Goal: Communication & Community: Ask a question

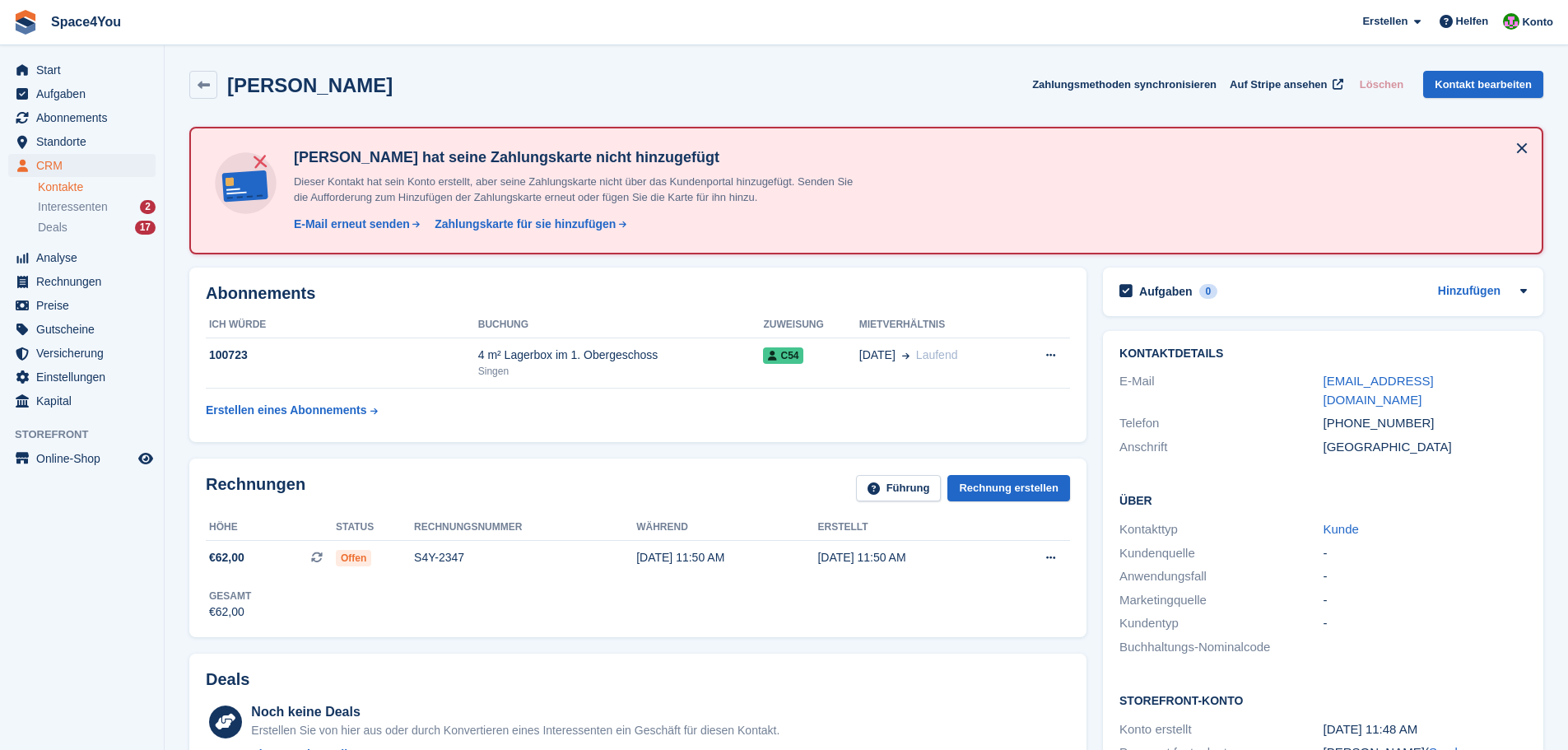
click at [422, 84] on div "Nicole Anthony Zahlungsmethoden synchronisieren Auf Stripe ansehen Löschen Kont…" at bounding box center [866, 84] width 1354 height 28
drag, startPoint x: 0, startPoint y: 0, endPoint x: 415, endPoint y: 71, distance: 421.0
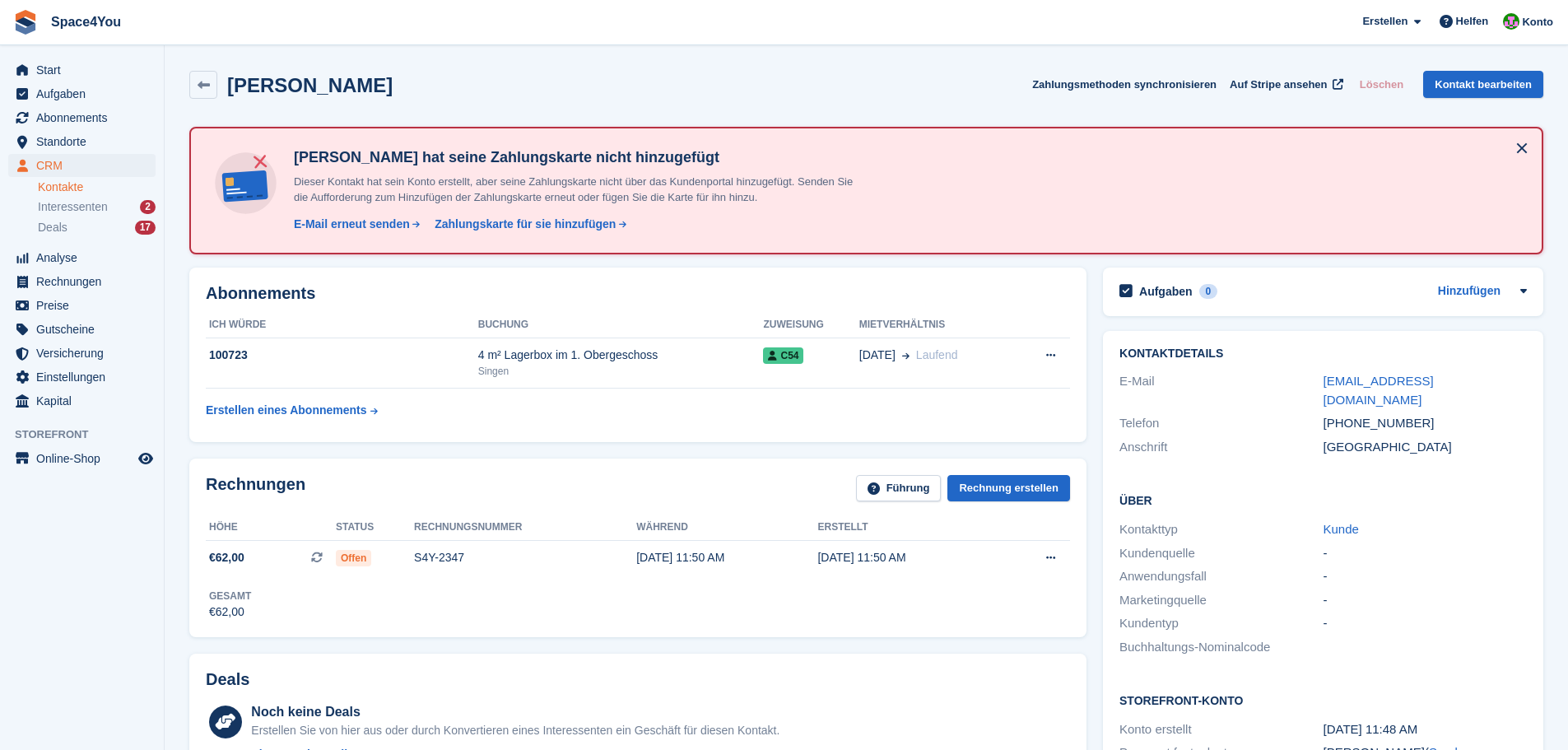
click at [415, 71] on div "Nicole Anthony Zahlungsmethoden synchronisieren Auf Stripe ansehen Löschen Kont…" at bounding box center [866, 84] width 1354 height 28
drag, startPoint x: 380, startPoint y: 87, endPoint x: 9, endPoint y: -1, distance: 381.3
click at [9, 0] on html "Space4You Erstellen Abonnement Rechnung Kontakt Deal Rabatt Seite Helfen Chat-S…" at bounding box center [784, 375] width 1568 height 750
click at [368, 35] on span "Space4You [GEOGRAPHIC_DATA] Abonnement Rechnung Kontakt Deal [GEOGRAPHIC_DATA] …" at bounding box center [784, 22] width 1568 height 45
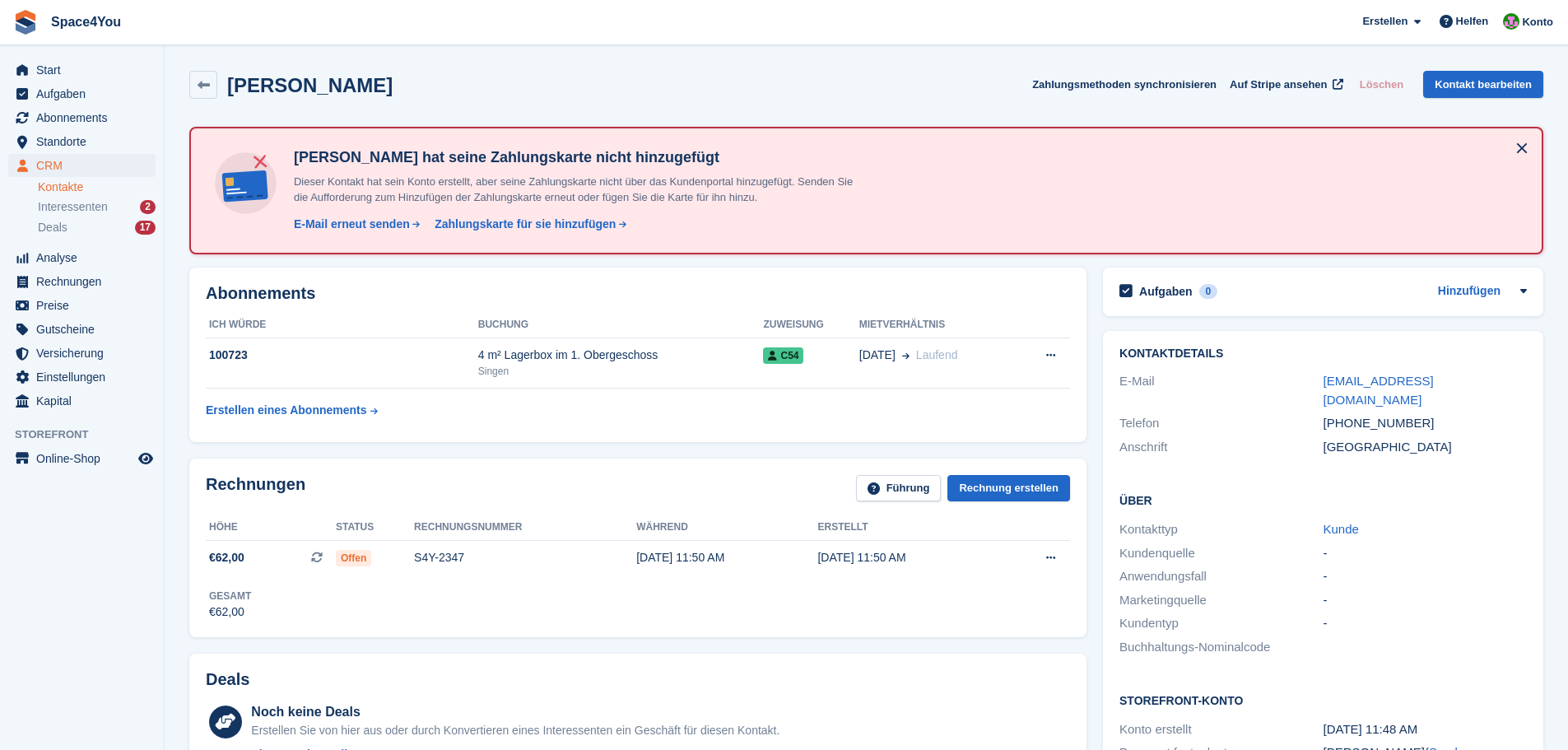
drag, startPoint x: 420, startPoint y: 71, endPoint x: 14, endPoint y: 22, distance: 408.9
click at [243, 25] on span "Space4You [GEOGRAPHIC_DATA] Abonnement Rechnung Kontakt Deal [GEOGRAPHIC_DATA] …" at bounding box center [784, 22] width 1568 height 45
drag, startPoint x: 385, startPoint y: 75, endPoint x: 22, endPoint y: 27, distance: 366.2
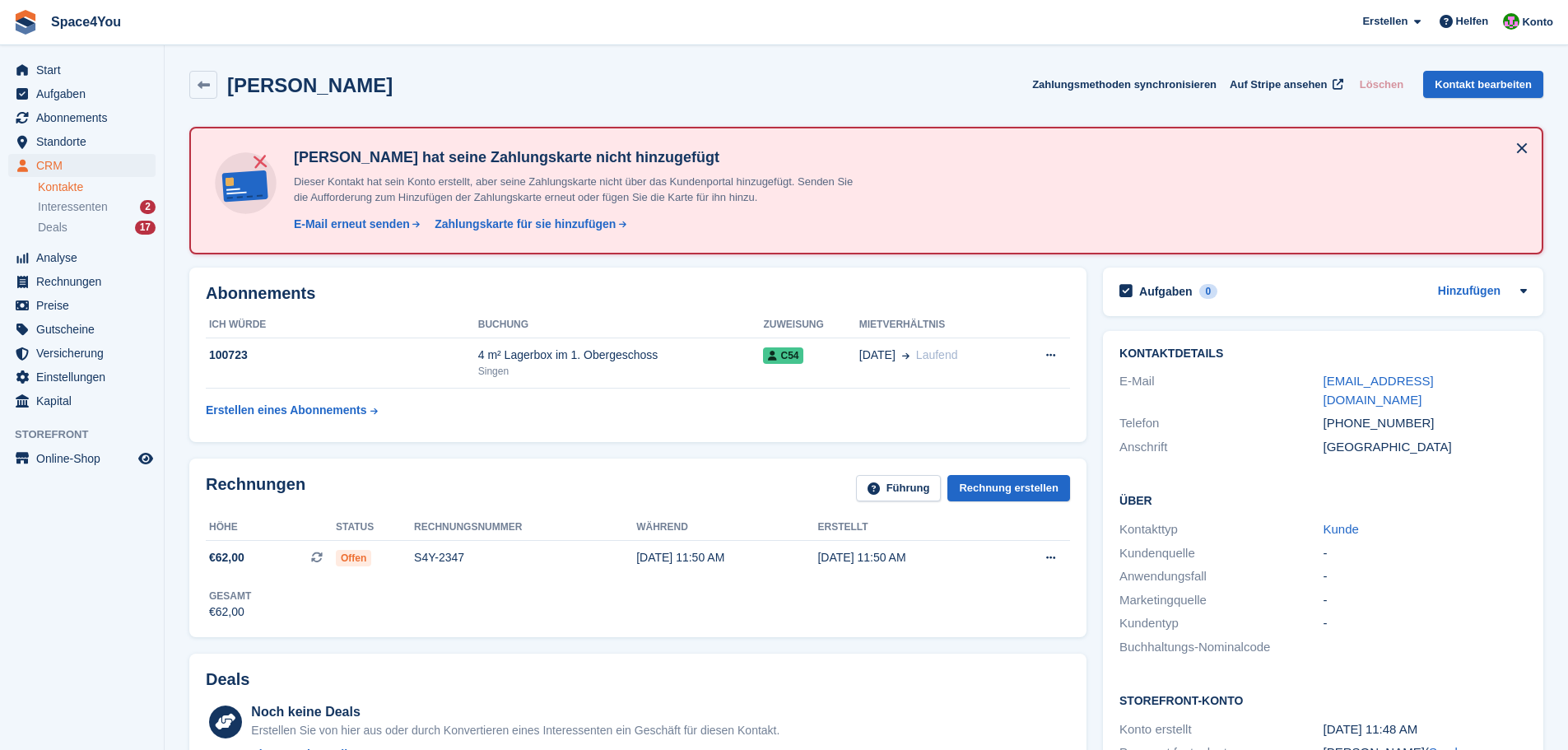
click at [197, 21] on span "Space4You [GEOGRAPHIC_DATA] Abonnement Rechnung Kontakt Deal [GEOGRAPHIC_DATA] …" at bounding box center [784, 22] width 1568 height 45
click at [403, 74] on div "Nicole Anthony Zahlungsmethoden synchronisieren Auf Stripe ansehen Löschen Kont…" at bounding box center [866, 84] width 1354 height 28
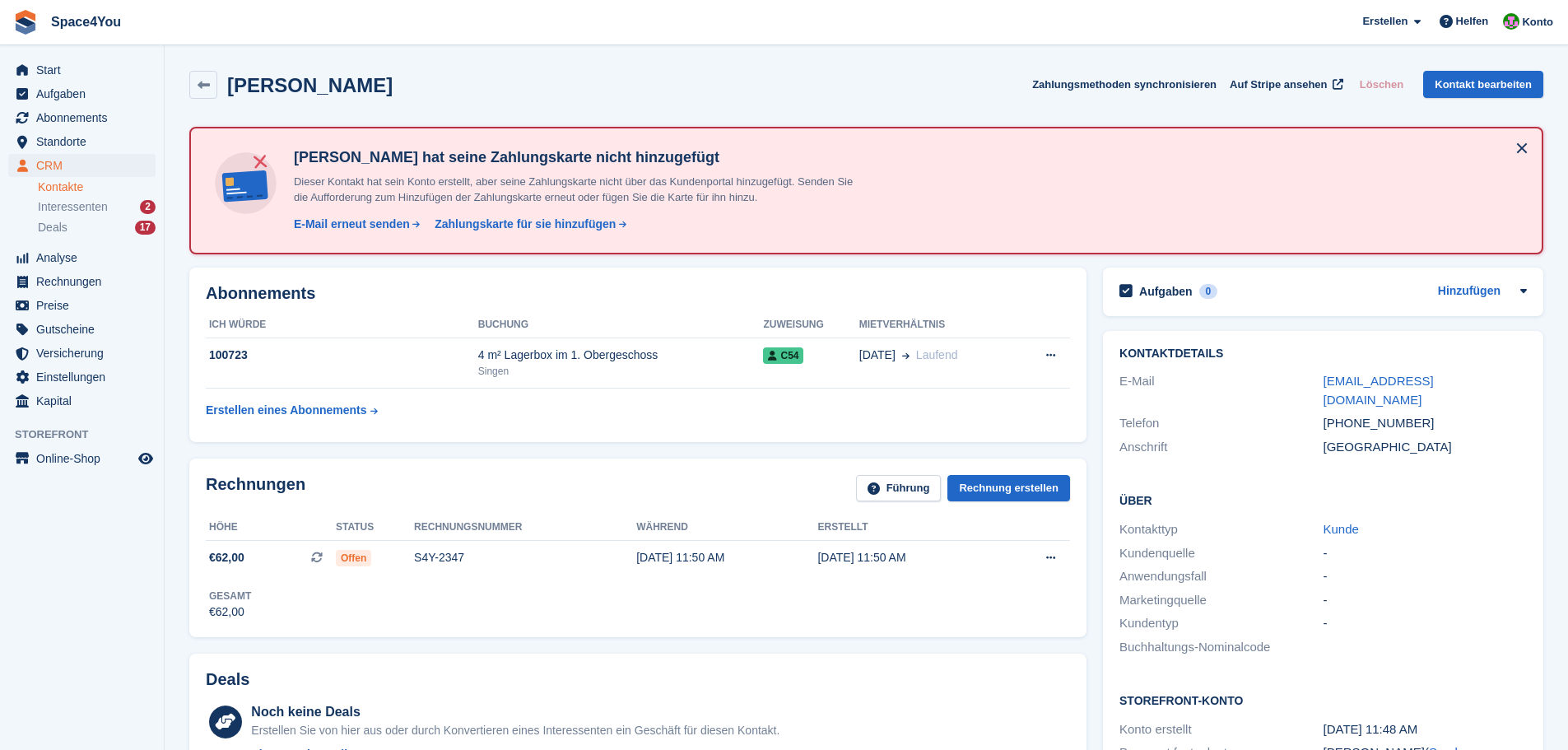
click at [397, 84] on div "Nicole Anthony Zahlungsmethoden synchronisieren Auf Stripe ansehen Löschen Kont…" at bounding box center [866, 84] width 1354 height 28
click at [397, 83] on div "Nicole Anthony Zahlungsmethoden synchronisieren Auf Stripe ansehen Löschen Kont…" at bounding box center [866, 84] width 1354 height 28
click at [397, 82] on div "Nicole Anthony Zahlungsmethoden synchronisieren Auf Stripe ansehen Löschen Kont…" at bounding box center [866, 84] width 1354 height 28
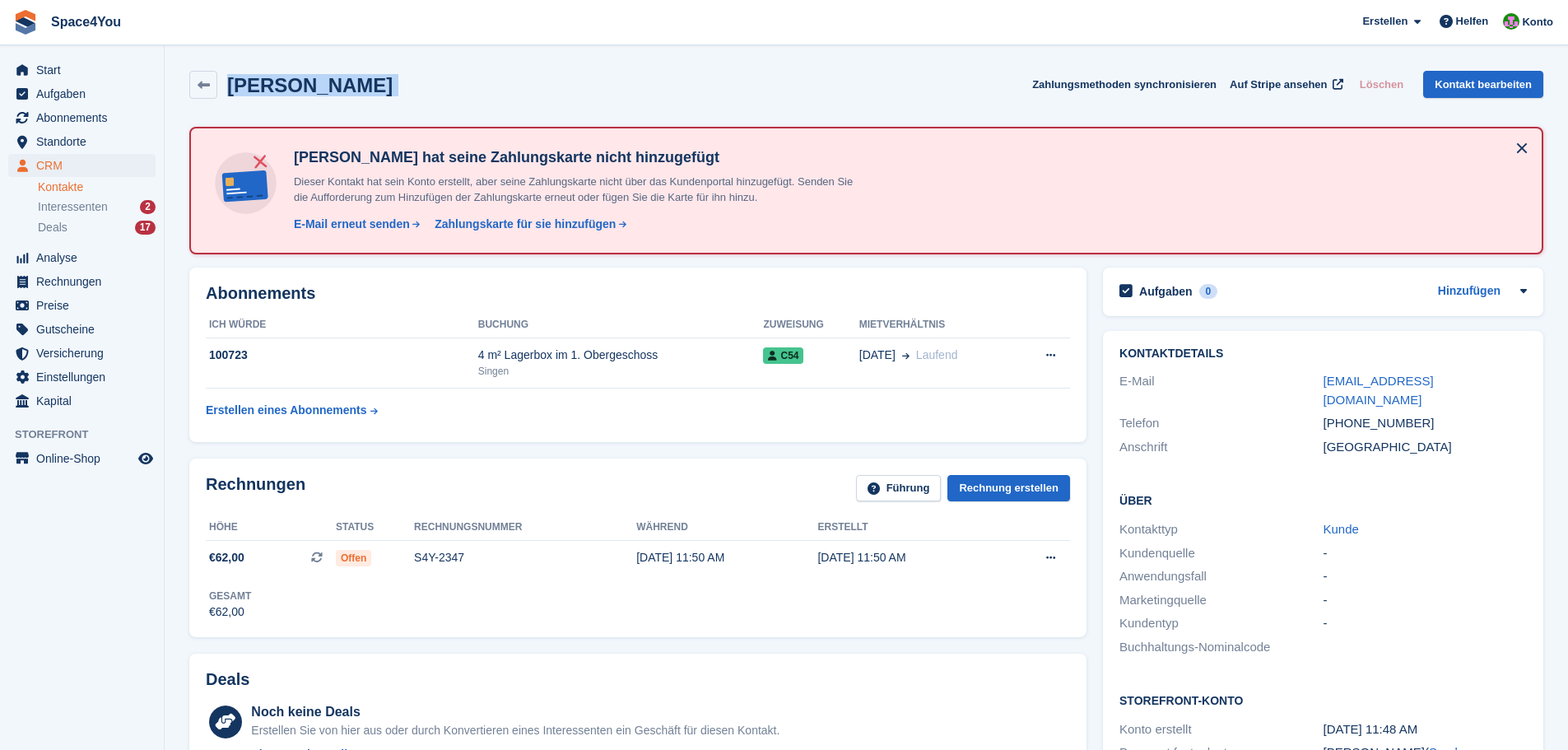
click at [479, 66] on div "Nicole Anthony Zahlungsmethoden synchronisieren Auf Stripe ansehen Löschen Kont…" at bounding box center [866, 88] width 1371 height 51
drag, startPoint x: 396, startPoint y: 100, endPoint x: 16, endPoint y: 60, distance: 382.1
click at [536, 84] on div "Nicole Anthony Zahlungsmethoden synchronisieren Auf Stripe ansehen Löschen Kont…" at bounding box center [866, 84] width 1354 height 28
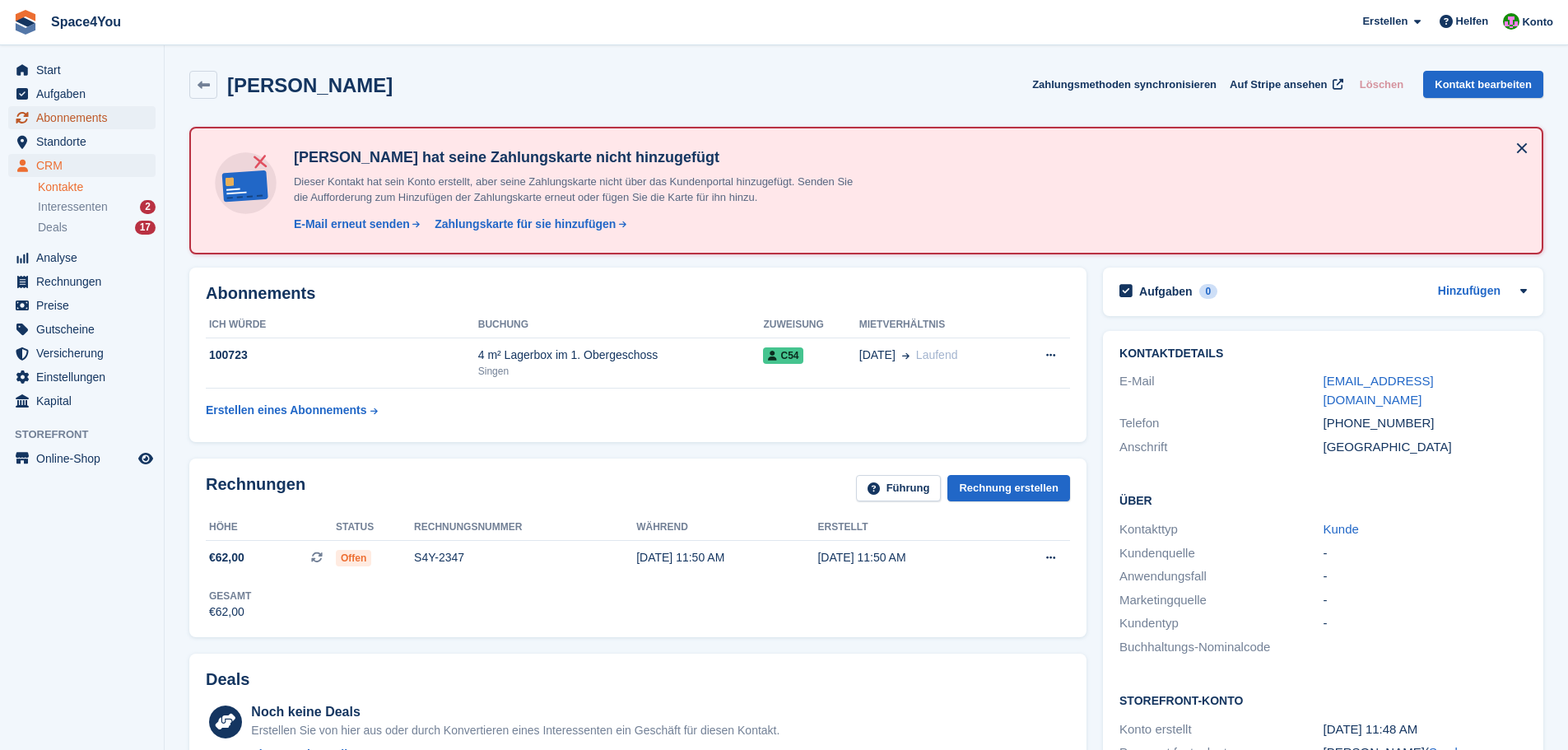
click at [72, 113] on span "Abonnements" at bounding box center [85, 117] width 99 height 23
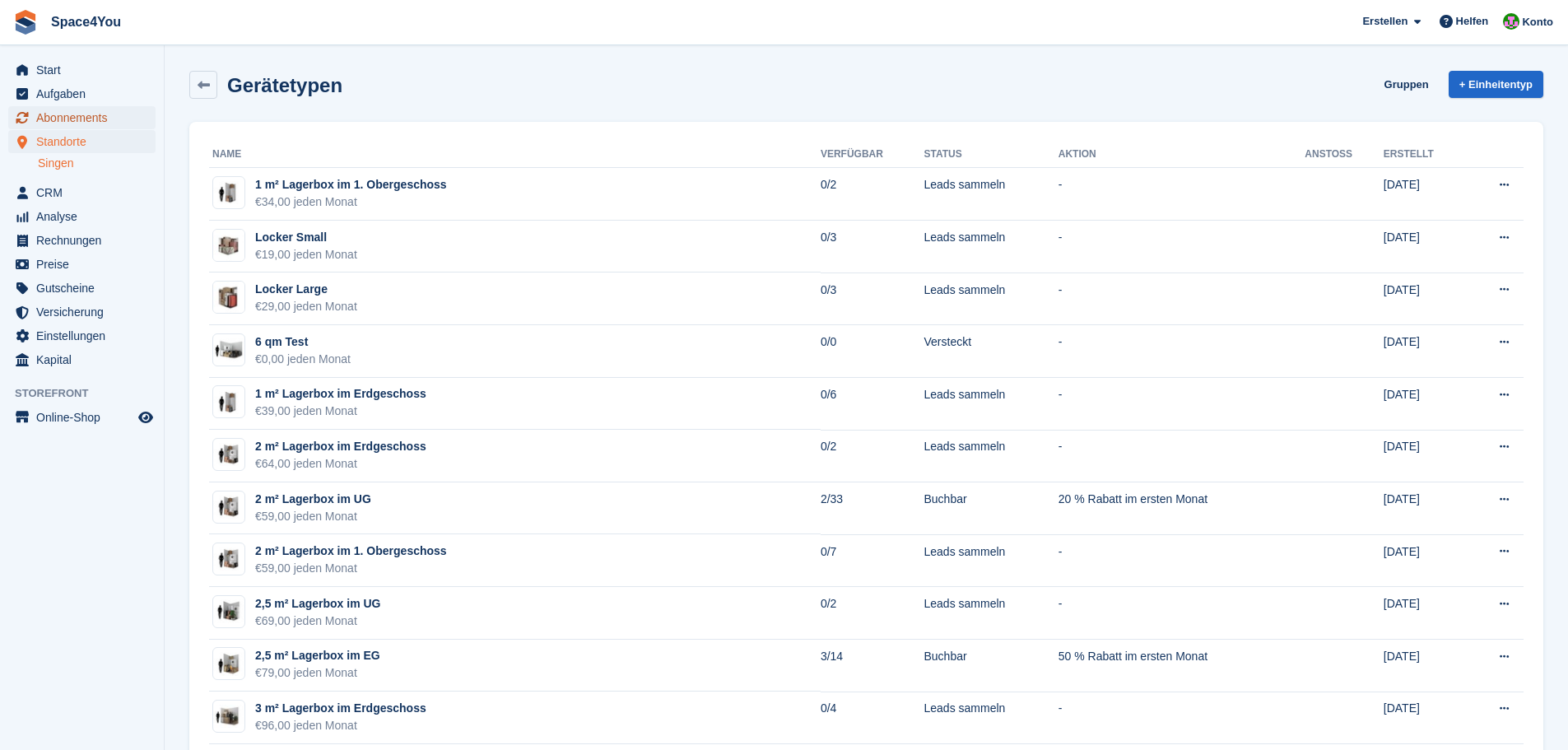
click at [99, 114] on span "Abonnements" at bounding box center [85, 117] width 99 height 23
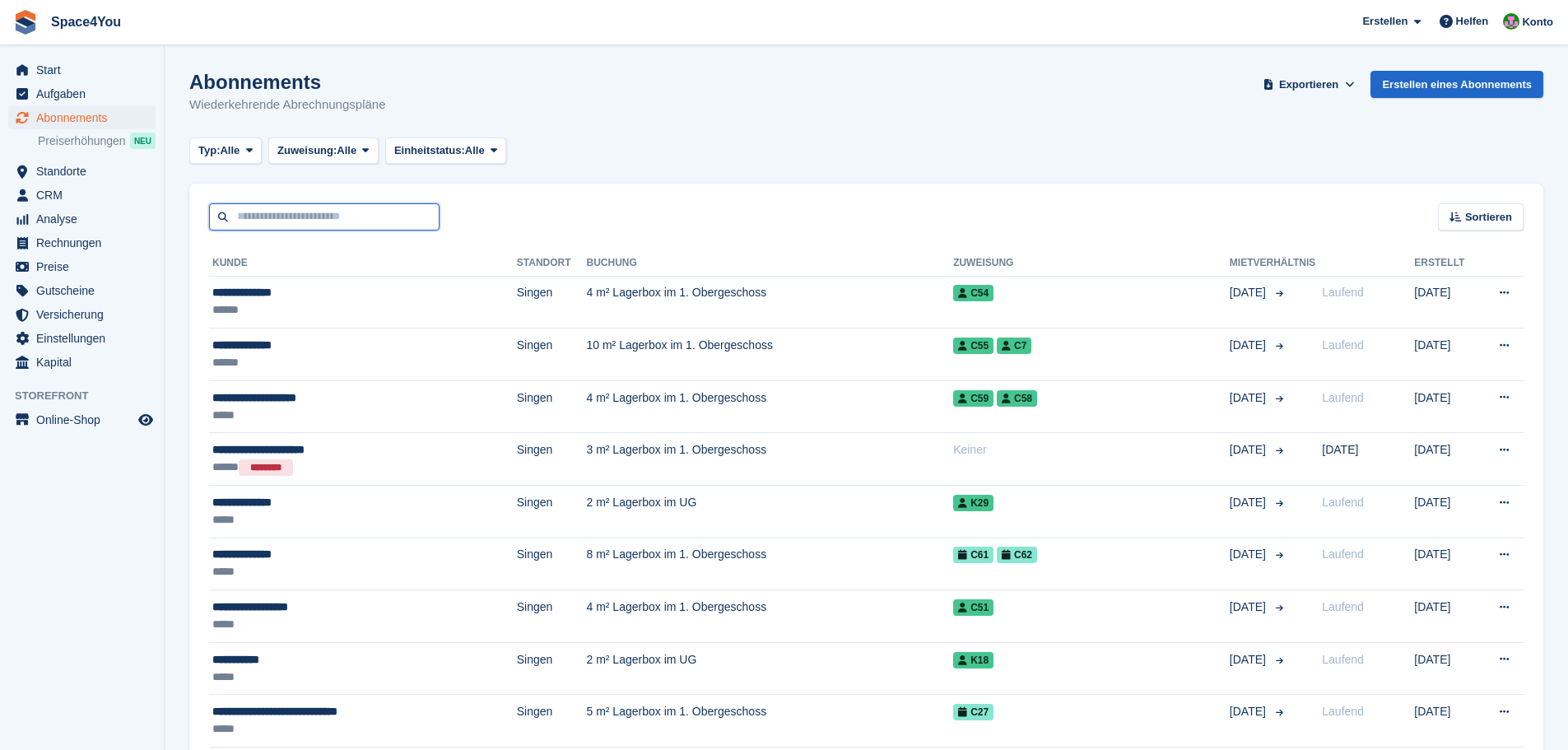
click at [299, 222] on input "text" at bounding box center [324, 217] width 230 height 28
type input "*******"
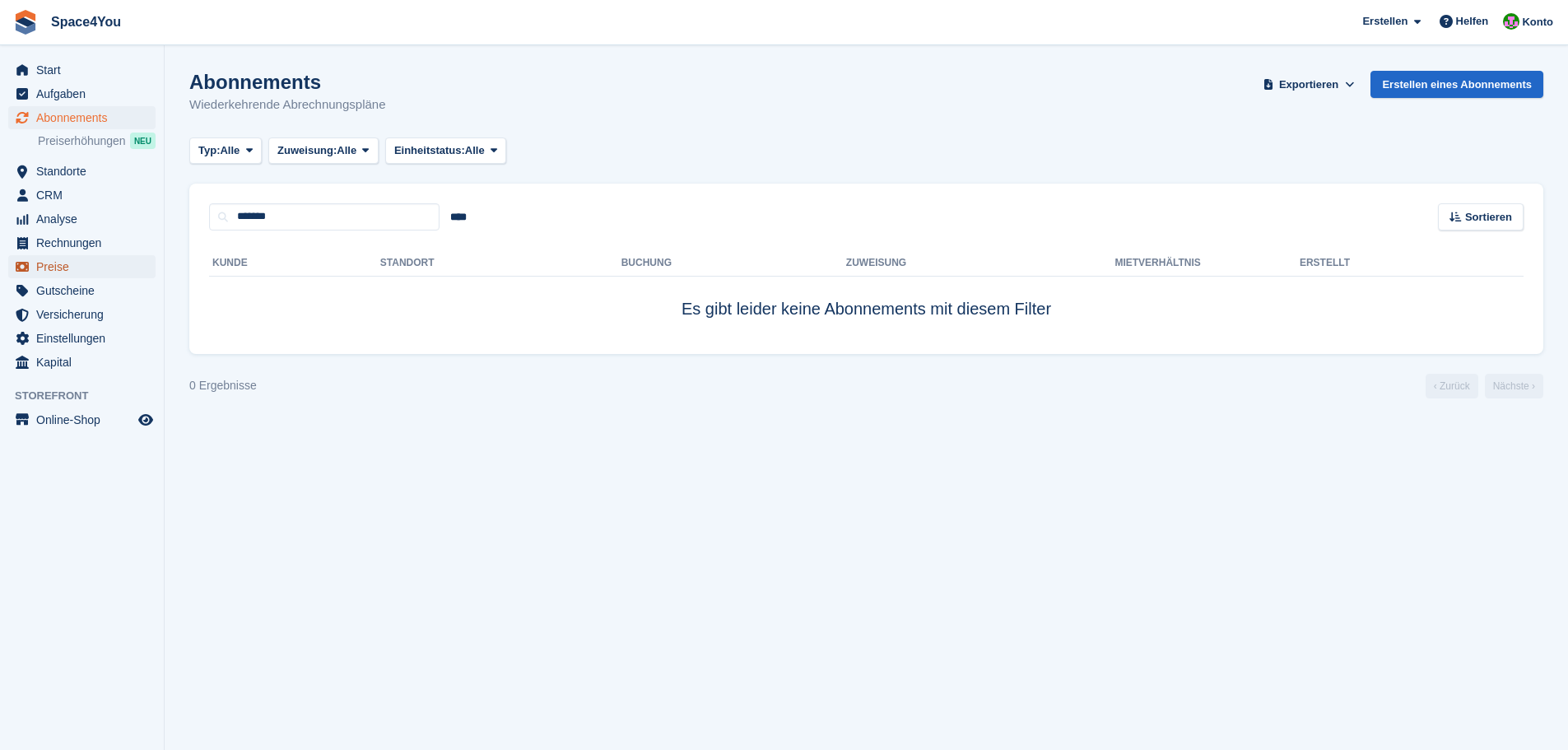
click at [70, 266] on span "Preise" at bounding box center [85, 266] width 99 height 23
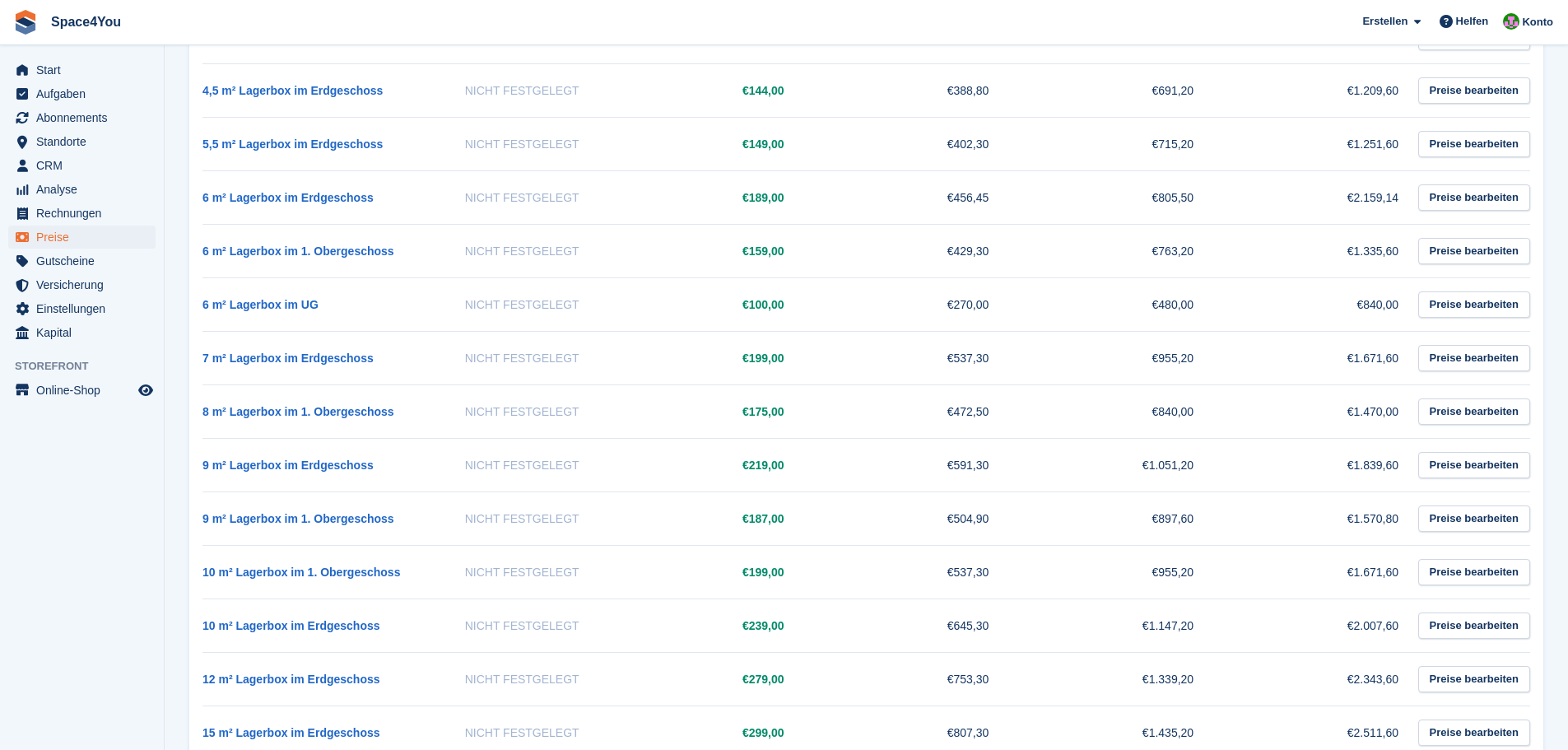
scroll to position [1234, 0]
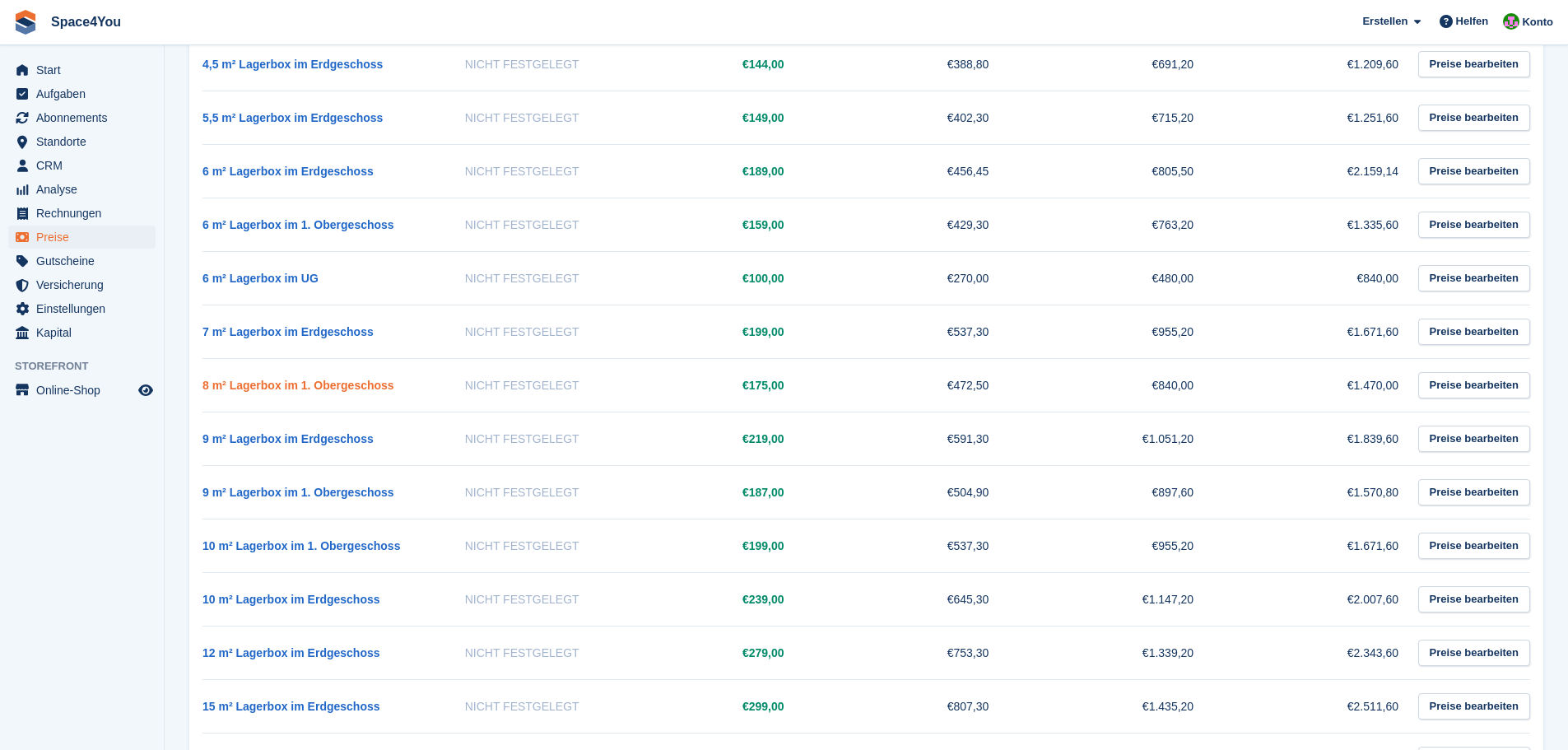
click at [289, 388] on link "8 m² Lagerbox im 1. Obergeschoss" at bounding box center [298, 384] width 191 height 13
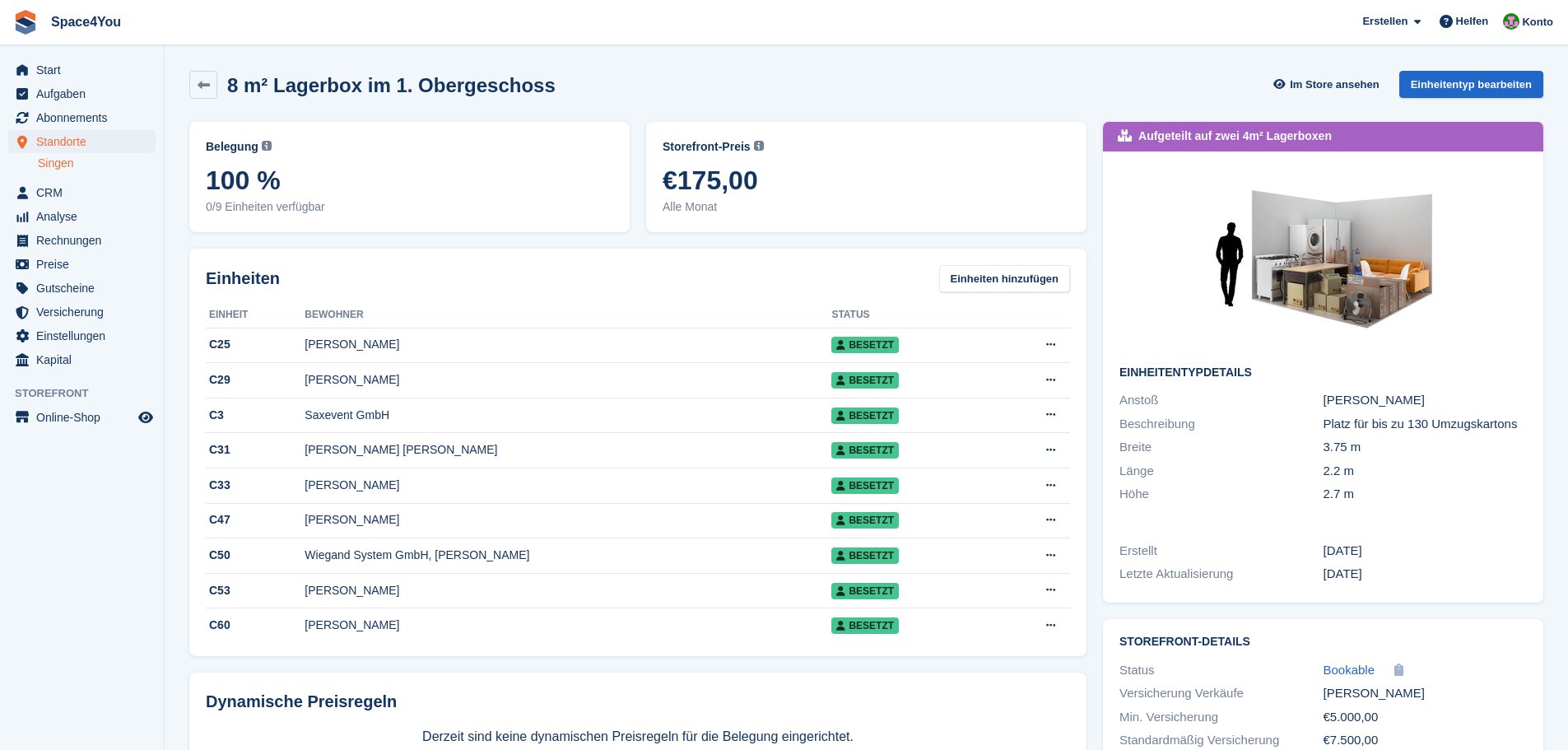
drag, startPoint x: 656, startPoint y: 155, endPoint x: 745, endPoint y: 209, distance: 104.1
click at [745, 209] on div "Storefront-Preis Der Preis, den jeder Besucher Ihres Storefronts zahlen muss. D…" at bounding box center [865, 177] width 440 height 110
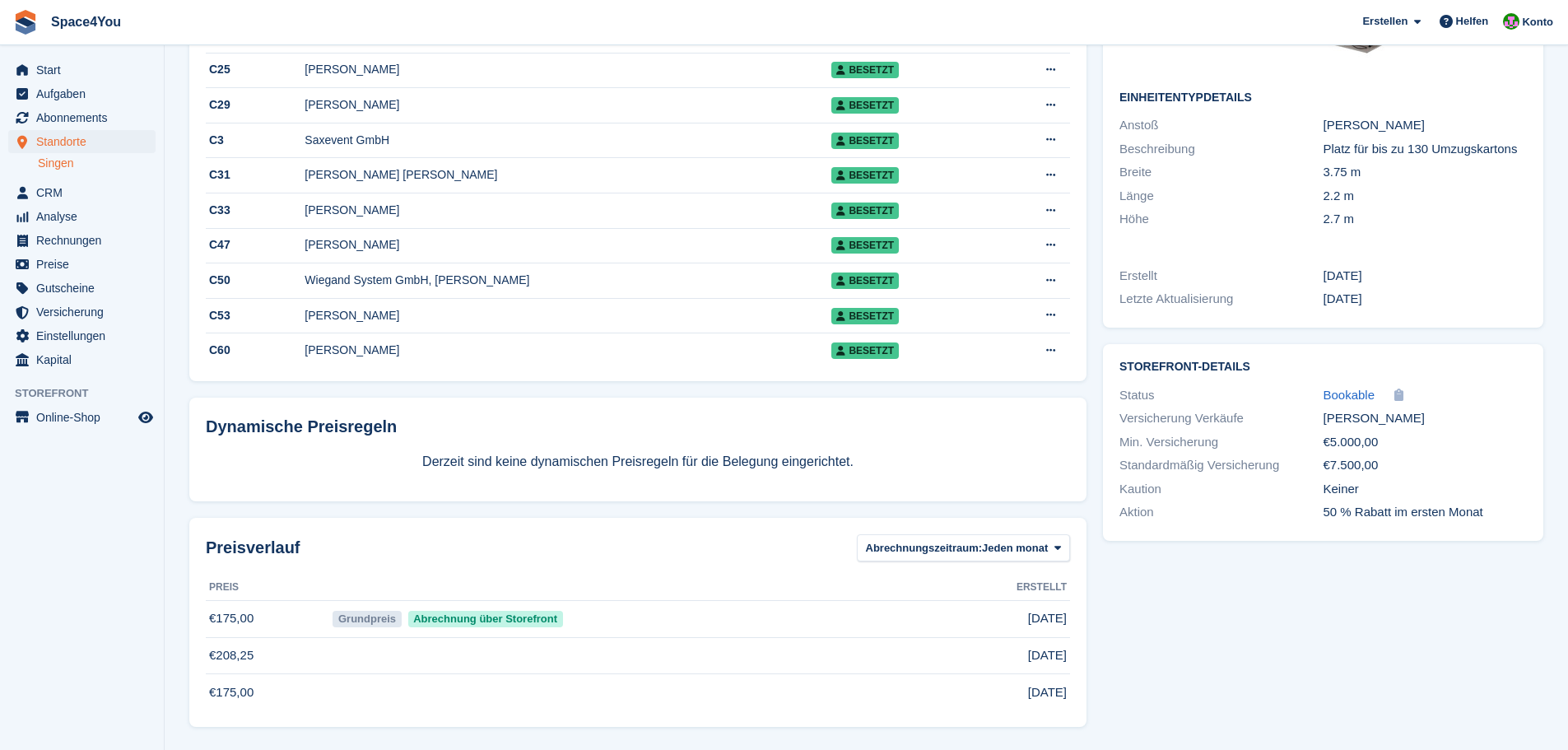
scroll to position [282, 0]
click at [1365, 654] on div "Aufgeteilt auf zwei 4m² Lagerboxen Einheitentypdetails Anstoß Ja Beschreibung P…" at bounding box center [1323, 287] width 457 height 897
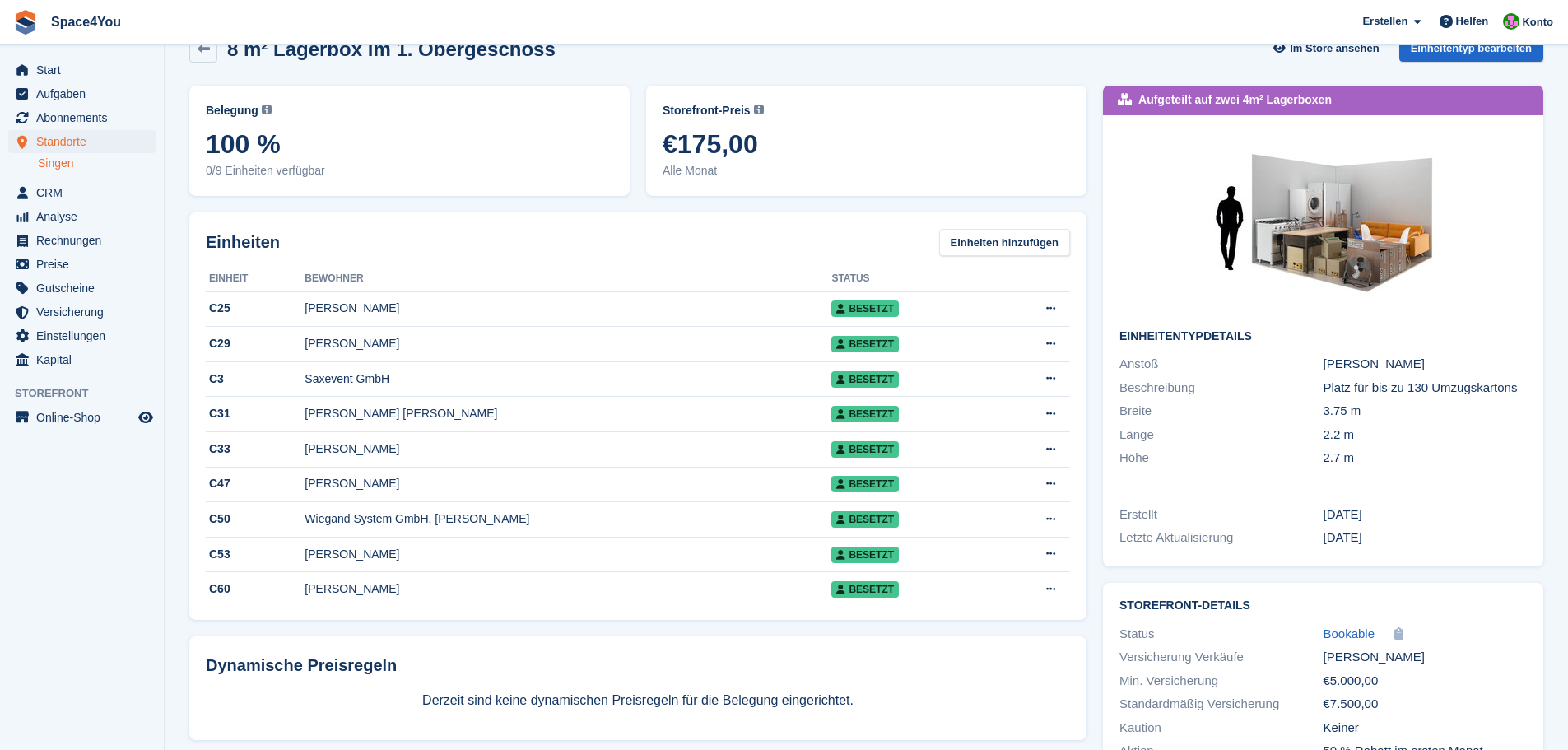
scroll to position [0, 0]
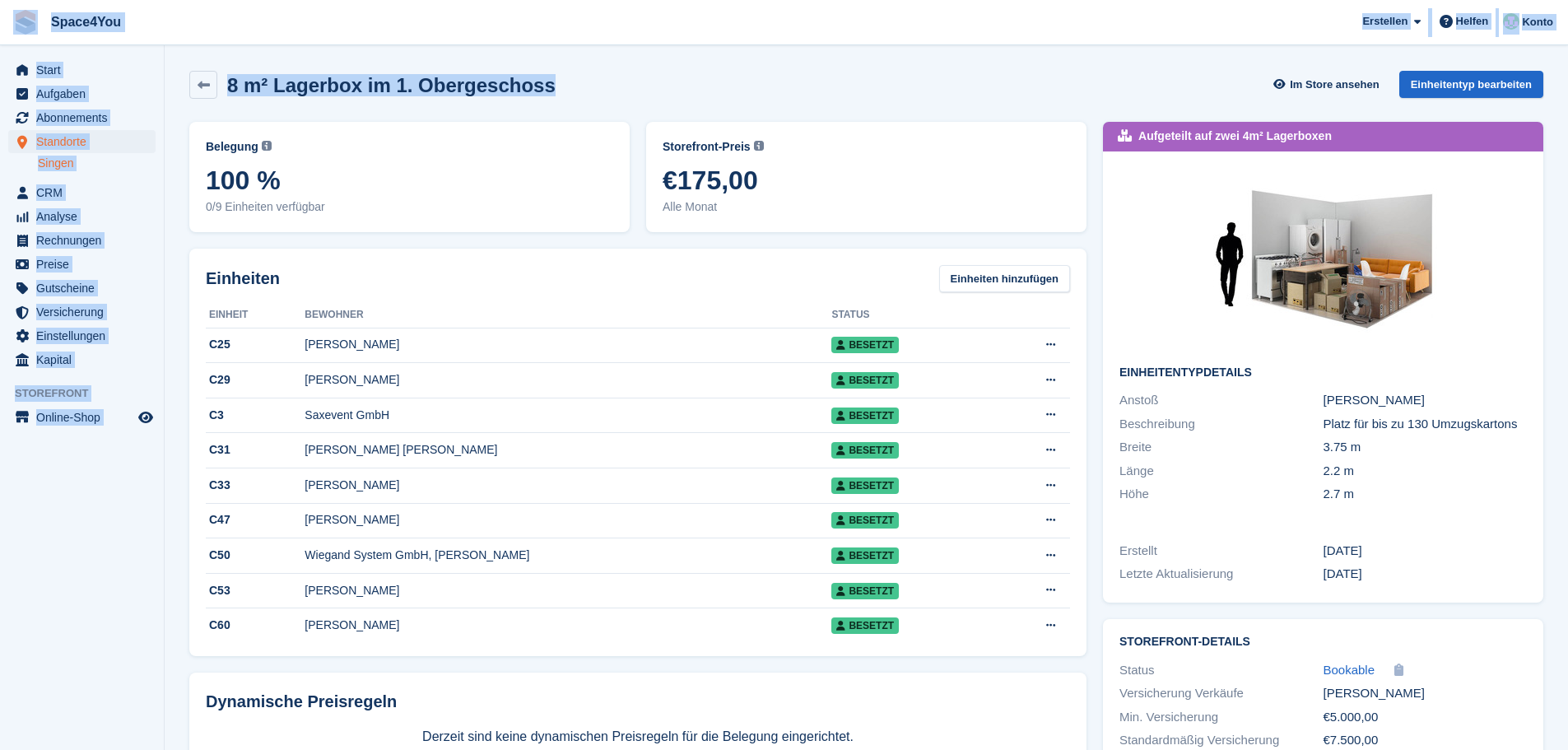
drag, startPoint x: 556, startPoint y: 91, endPoint x: 0, endPoint y: 29, distance: 559.4
click at [0, 29] on div "Space4You [GEOGRAPHIC_DATA] Abonnement Rechnung Kontakt Deal [GEOGRAPHIC_DATA] …" at bounding box center [784, 512] width 1568 height 1025
click at [780, 66] on div "8 m² Lagerbox im 1. Obergeschoss Im Store ansehen Einheitentyp bearbeiten" at bounding box center [866, 88] width 1371 height 51
drag, startPoint x: 561, startPoint y: 84, endPoint x: 0, endPoint y: 16, distance: 565.1
click at [0, 16] on div "Space4You [GEOGRAPHIC_DATA] Abonnement Rechnung Kontakt Deal [GEOGRAPHIC_DATA] …" at bounding box center [784, 512] width 1568 height 1025
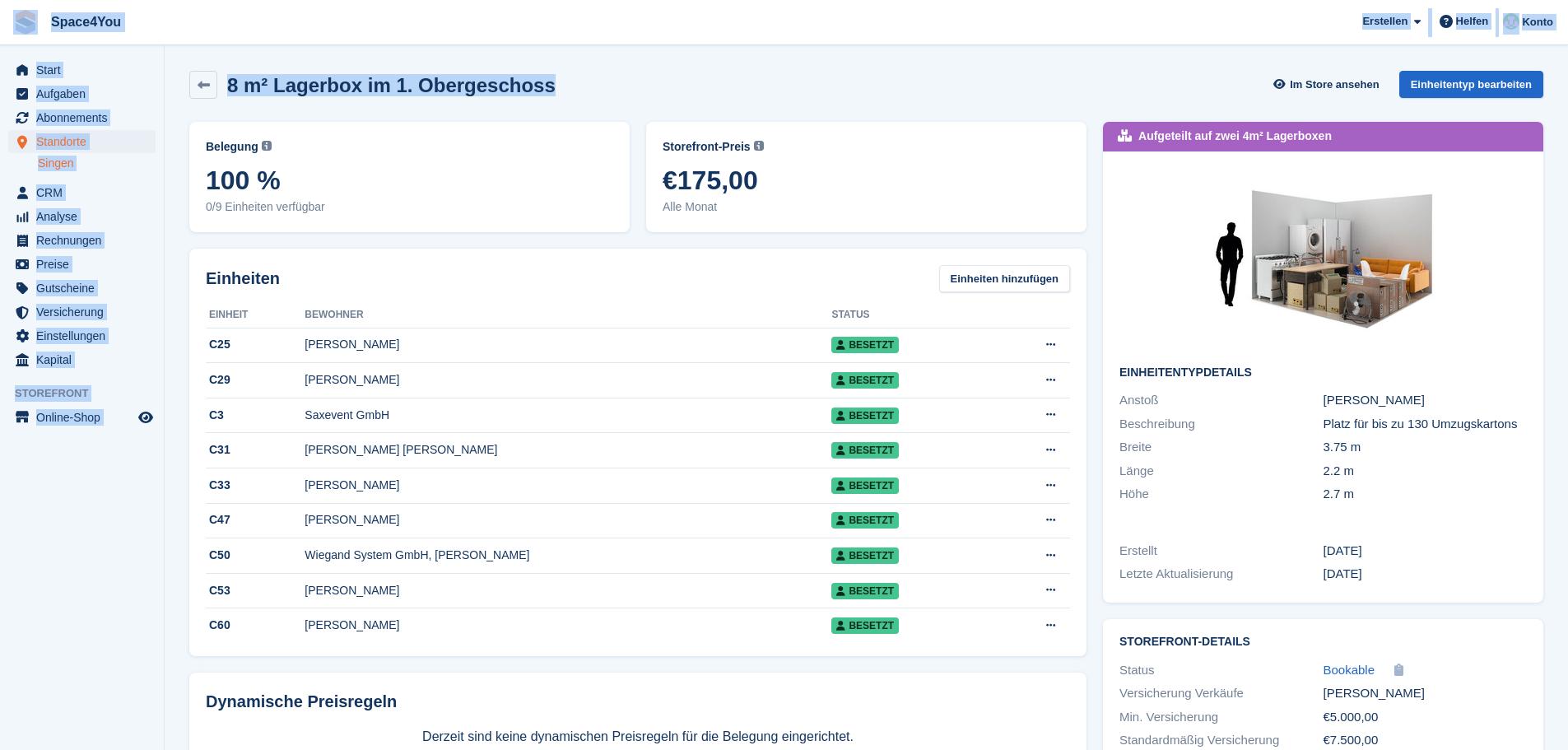
click at [702, 77] on div "8 m² Lagerbox im 1. Obergeschoss Im Store ansehen Einheitentyp bearbeiten" at bounding box center [866, 84] width 1354 height 28
drag, startPoint x: 601, startPoint y: 90, endPoint x: 8, endPoint y: 22, distance: 596.9
click at [8, 22] on div "Space4You [GEOGRAPHIC_DATA] Abonnement Rechnung Kontakt Deal [GEOGRAPHIC_DATA] …" at bounding box center [784, 512] width 1568 height 1025
click at [722, 83] on div "8 m² Lagerbox im 1. Obergeschoss Im Store ansehen Einheitentyp bearbeiten" at bounding box center [866, 84] width 1354 height 28
drag, startPoint x: 643, startPoint y: 91, endPoint x: 6, endPoint y: 30, distance: 639.9
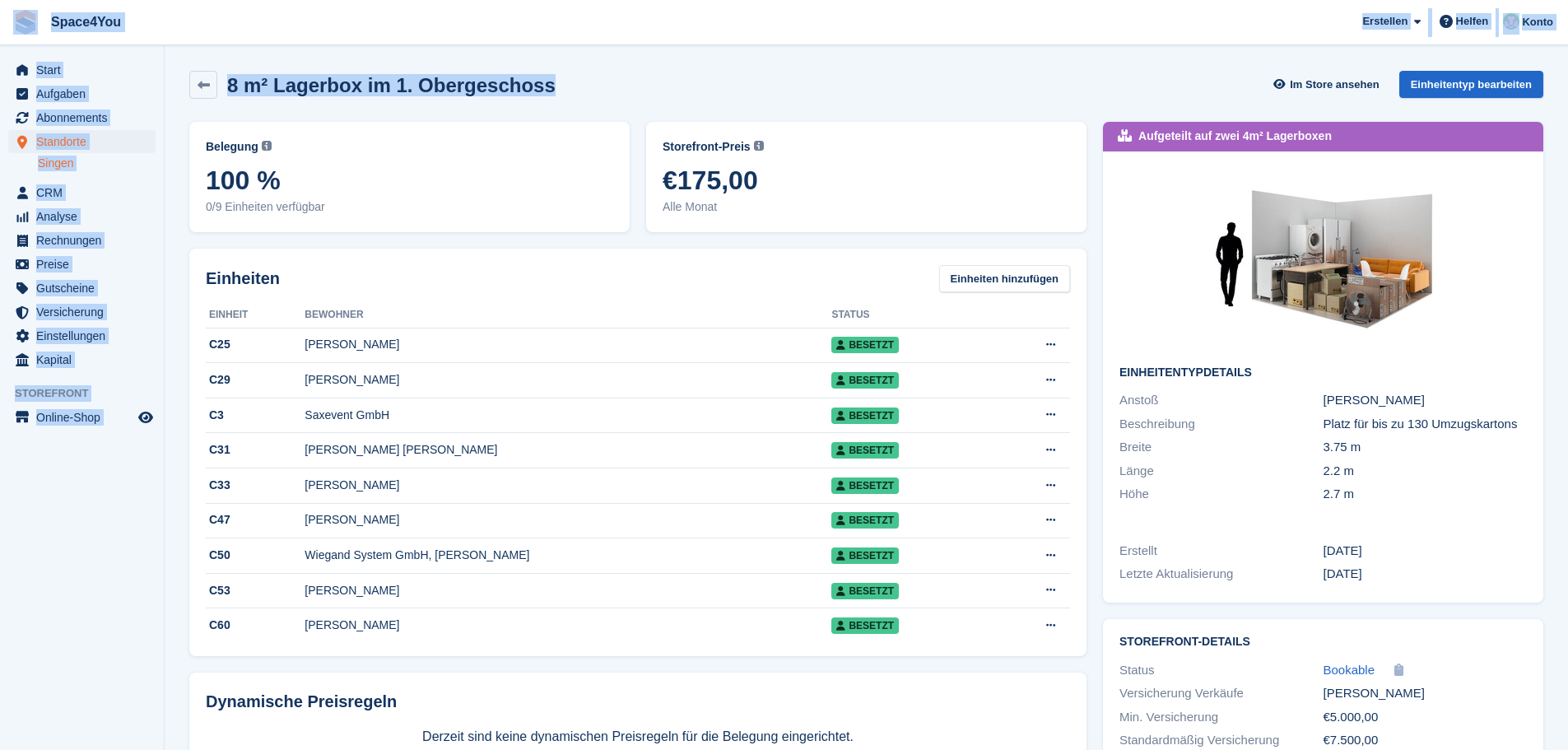
click at [6, 30] on div "Space4You [GEOGRAPHIC_DATA] Abonnement Rechnung Kontakt Deal [GEOGRAPHIC_DATA] …" at bounding box center [784, 512] width 1568 height 1025
click at [672, 68] on div "8 m² Lagerbox im 1. Obergeschoss Im Store ansehen Einheitentyp bearbeiten" at bounding box center [866, 88] width 1371 height 51
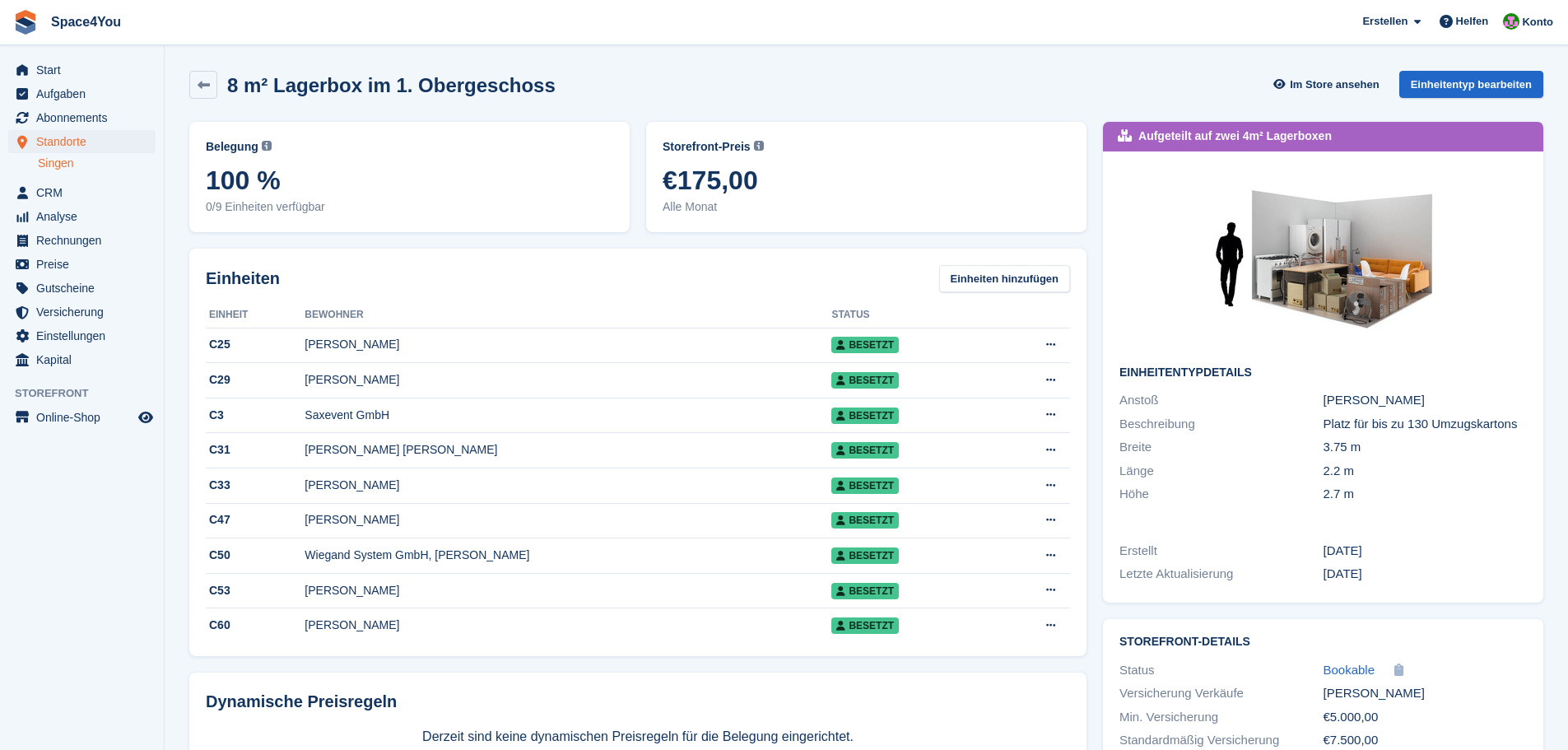
click at [568, 88] on div "8 m² Lagerbox im 1. Obergeschoss Im Store ansehen Einheitentyp bearbeiten" at bounding box center [866, 84] width 1354 height 28
drag, startPoint x: 568, startPoint y: 88, endPoint x: 37, endPoint y: -1, distance: 538.4
click at [37, 0] on html "Space4You Erstellen Abonnement Rechnung Kontakt Deal Rabatt Seite Helfen Chat-S…" at bounding box center [784, 375] width 1568 height 750
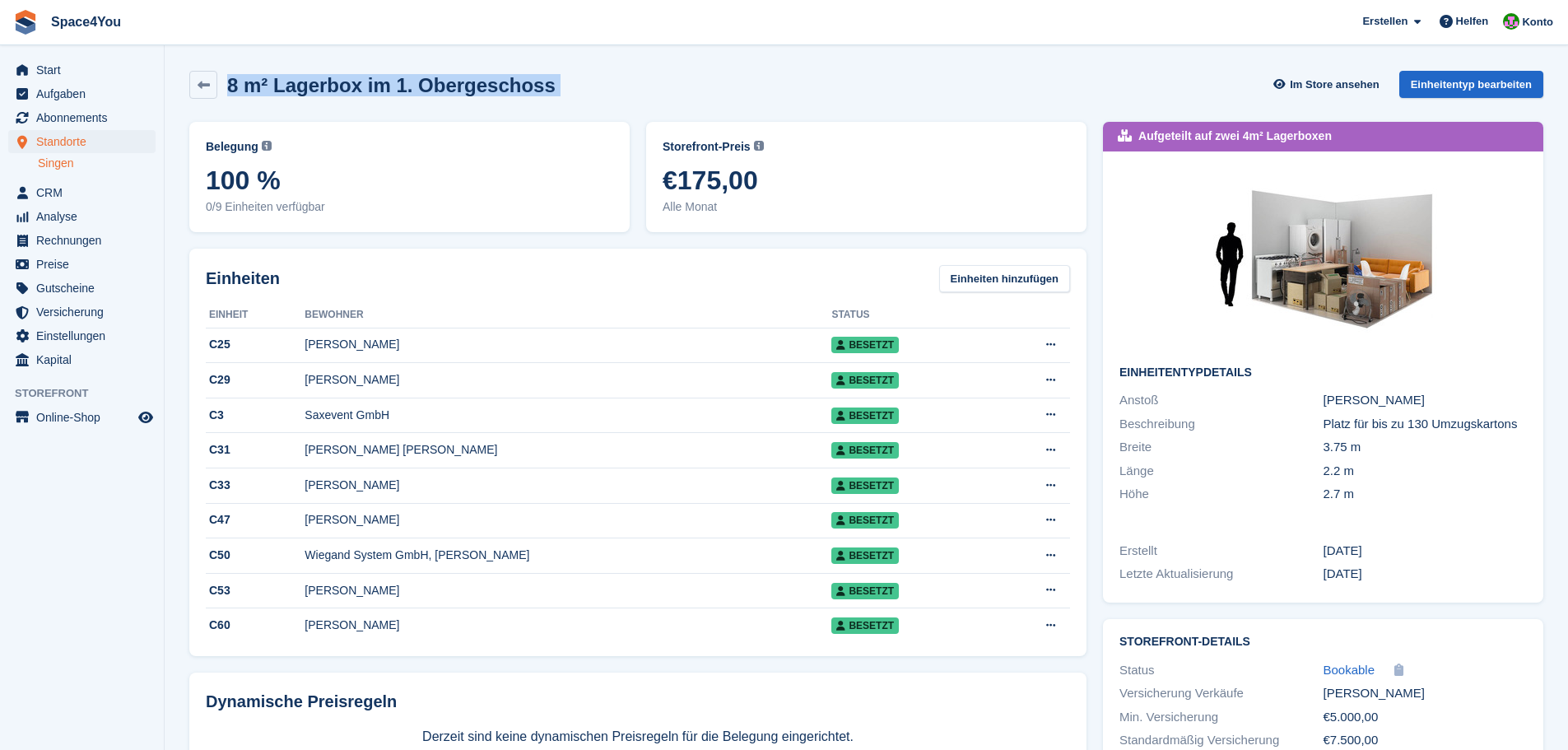
click at [353, 58] on section "8 m² Lagerbox im 1. Obergeschoss Im Store ansehen Einheitentyp bearbeiten Beleg…" at bounding box center [866, 512] width 1403 height 1025
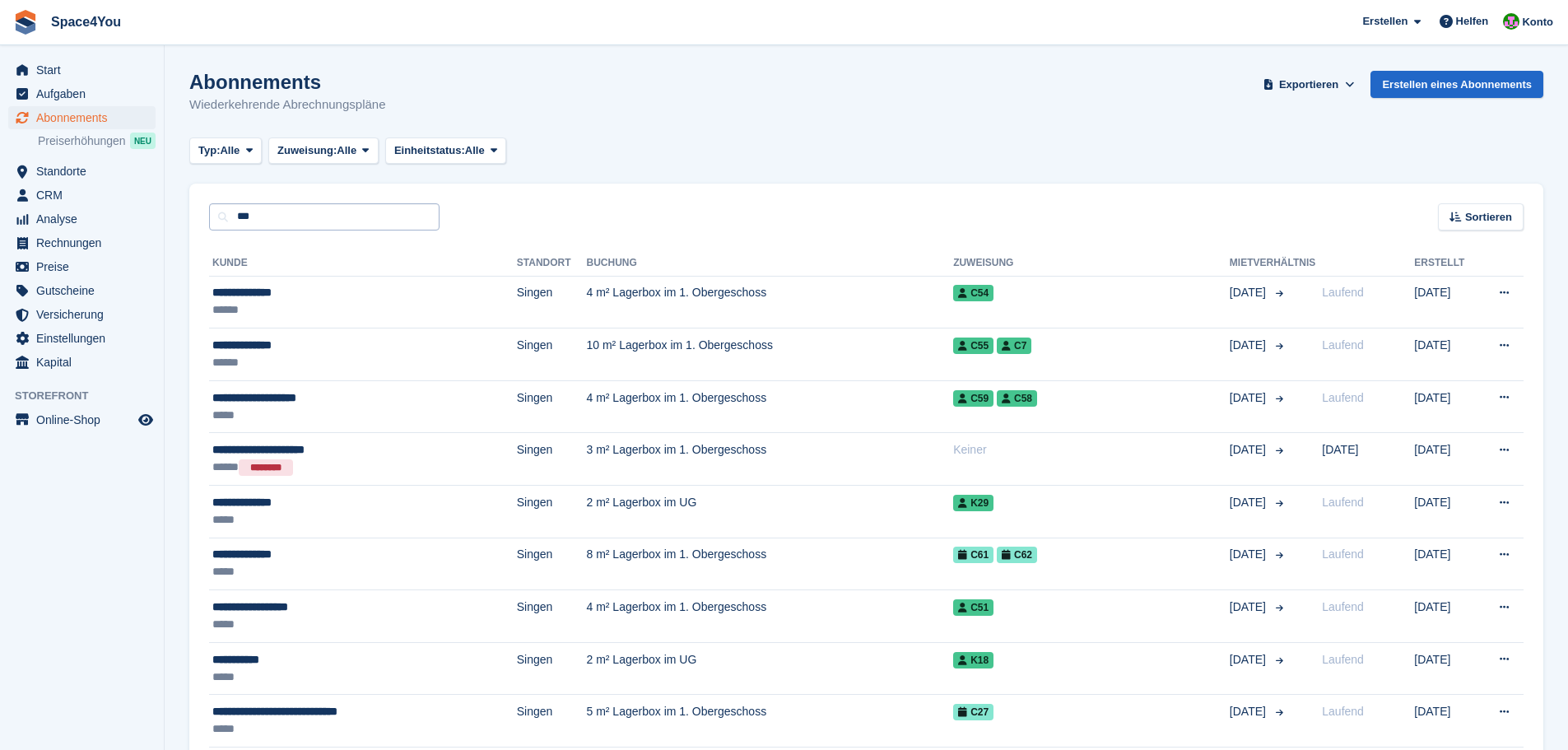
type input "*********"
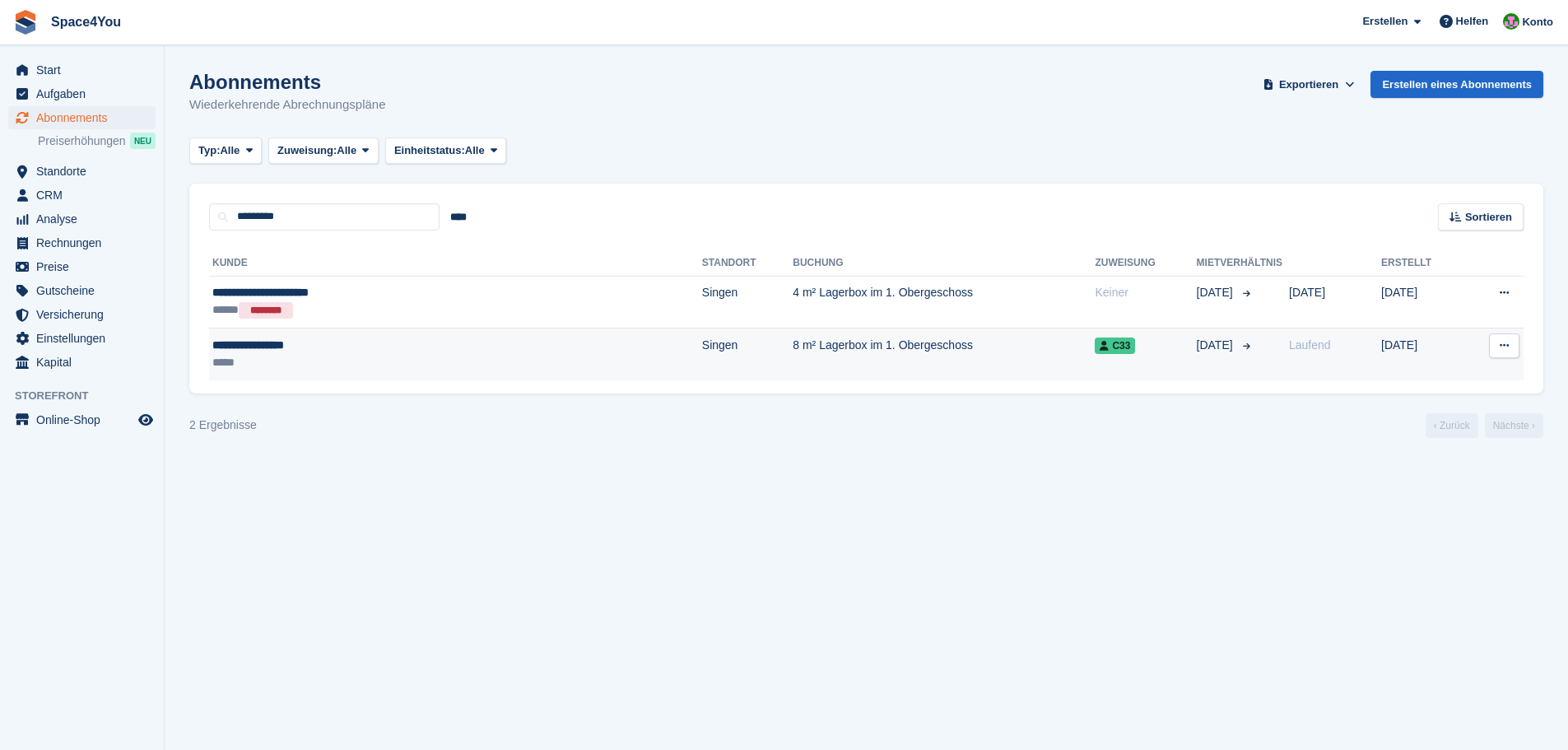
click at [269, 348] on div "**********" at bounding box center [357, 346] width 290 height 17
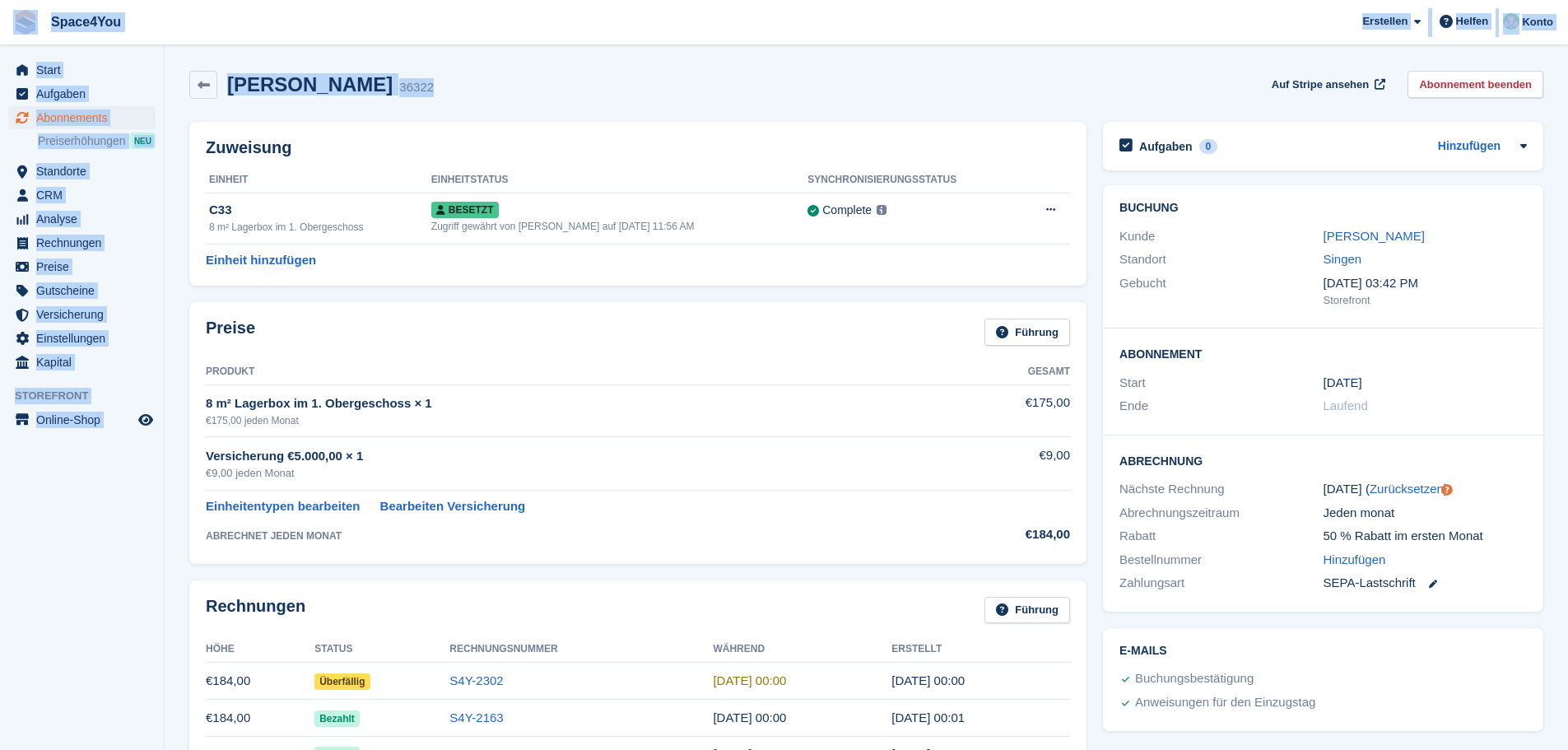
drag, startPoint x: 464, startPoint y: 106, endPoint x: 12, endPoint y: 16, distance: 460.9
click at [397, 41] on span "Space4You Erstellen Abonnement Rechnung Kontakt Deal Rabatt Seite Helfen Chat-S…" at bounding box center [784, 22] width 1568 height 45
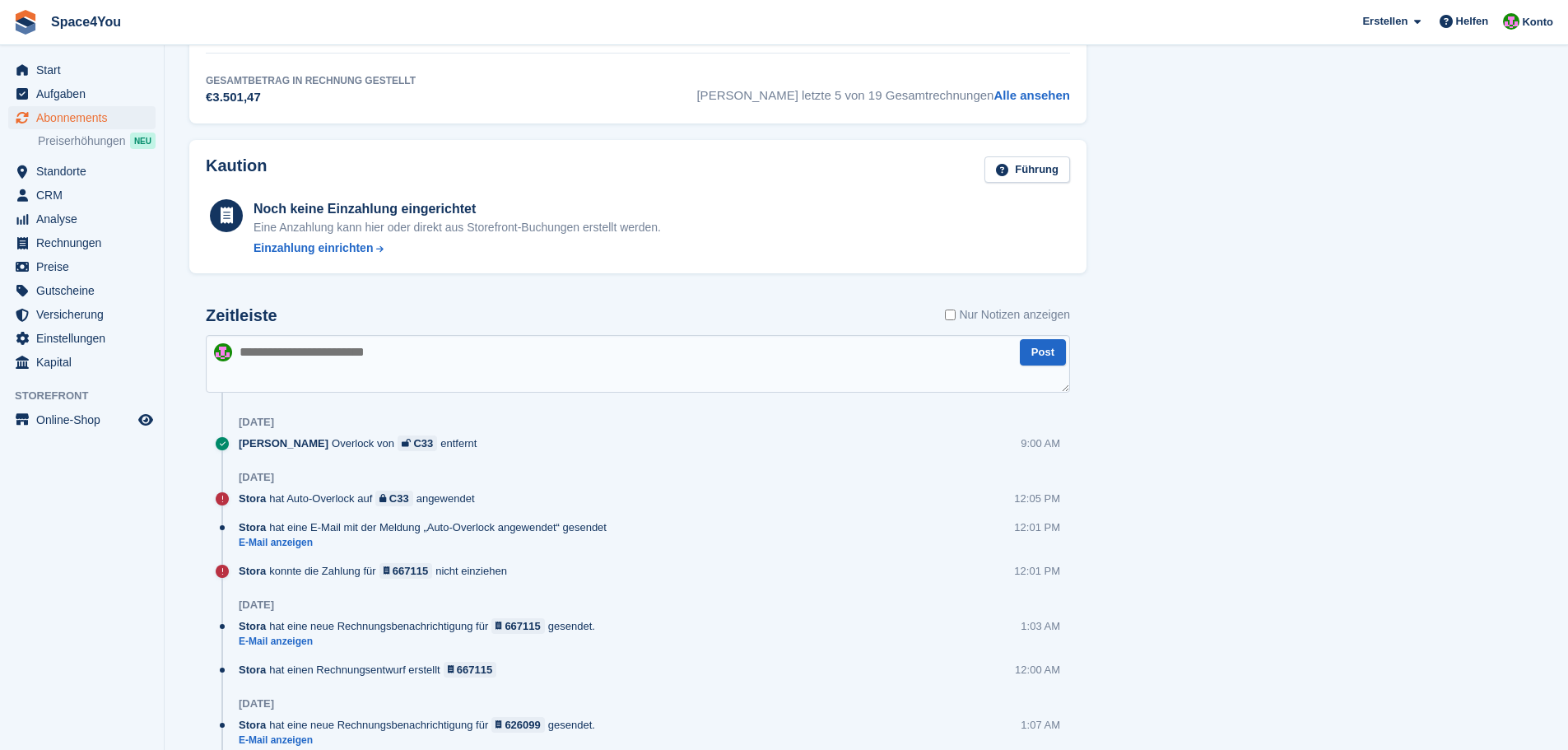
scroll to position [823, 0]
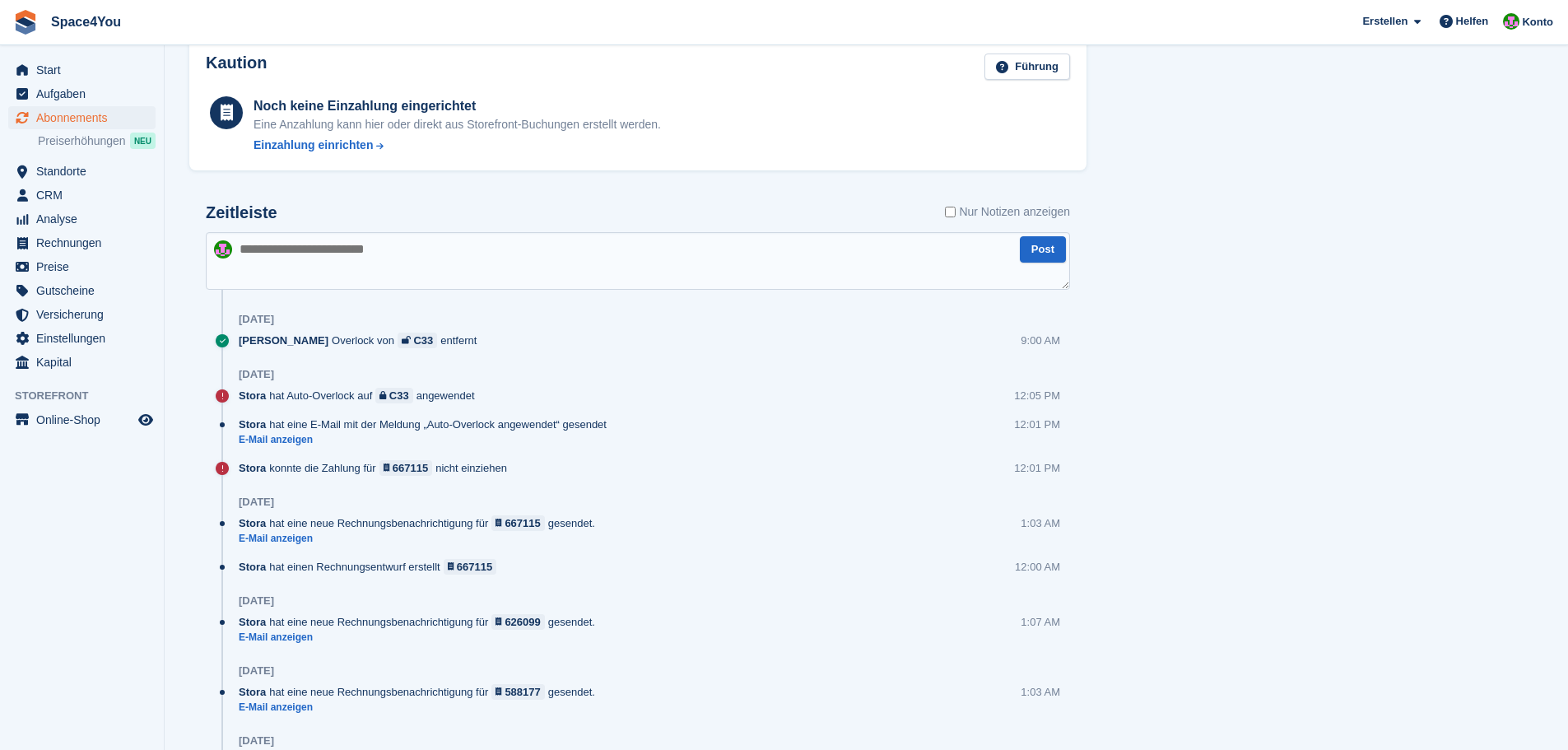
scroll to position [909, 0]
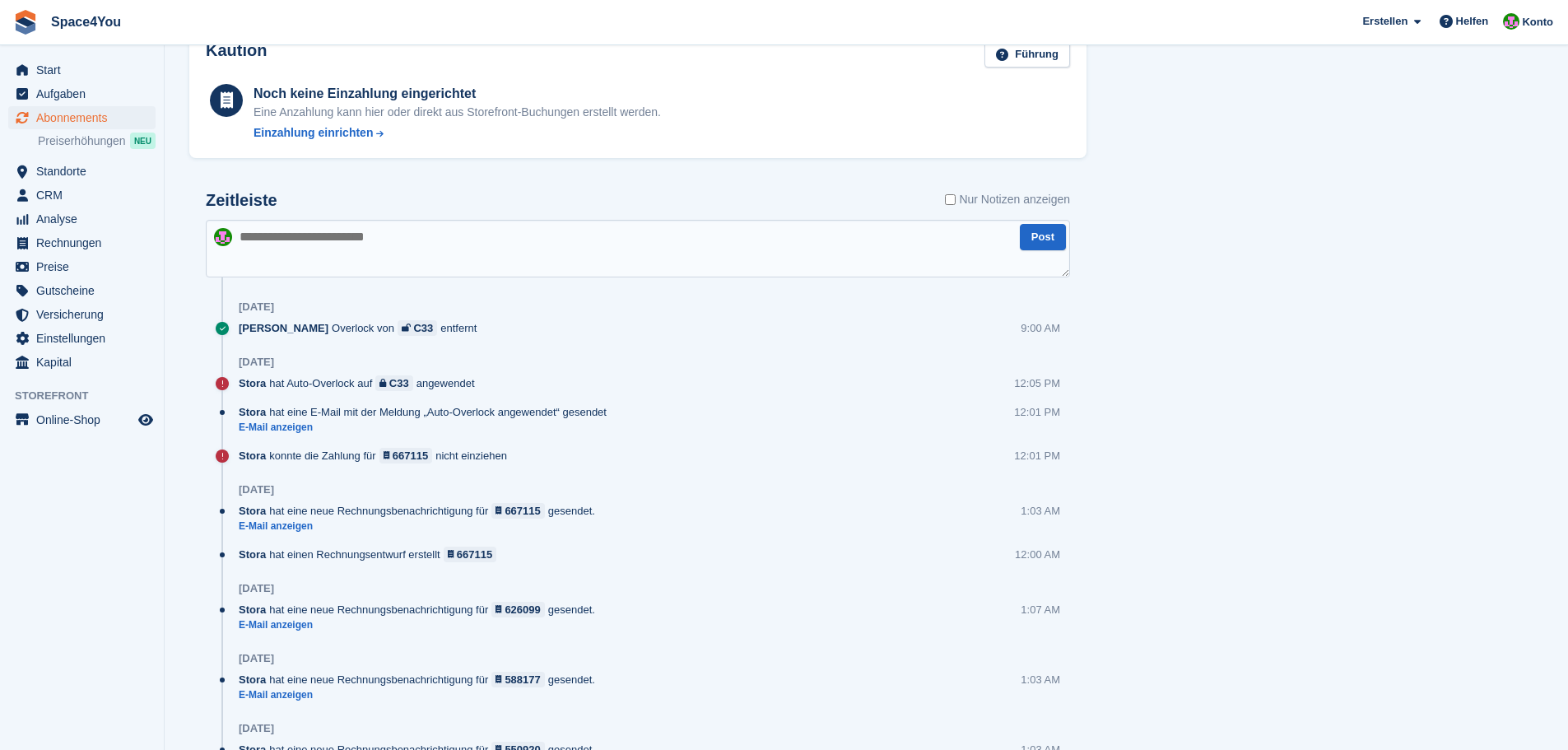
drag, startPoint x: 533, startPoint y: 326, endPoint x: 229, endPoint y: 337, distance: 304.2
click at [229, 337] on div "[PERSON_NAME] Overlock von C33 entfernt 9:00 AM" at bounding box center [638, 334] width 865 height 28
click at [1340, 250] on div "Aufgaben 0 Hinzufügen Keine Aufgaben im Zusammenhang mit Abonnement Nr. 36322 […" at bounding box center [1323, 16] width 457 height 1623
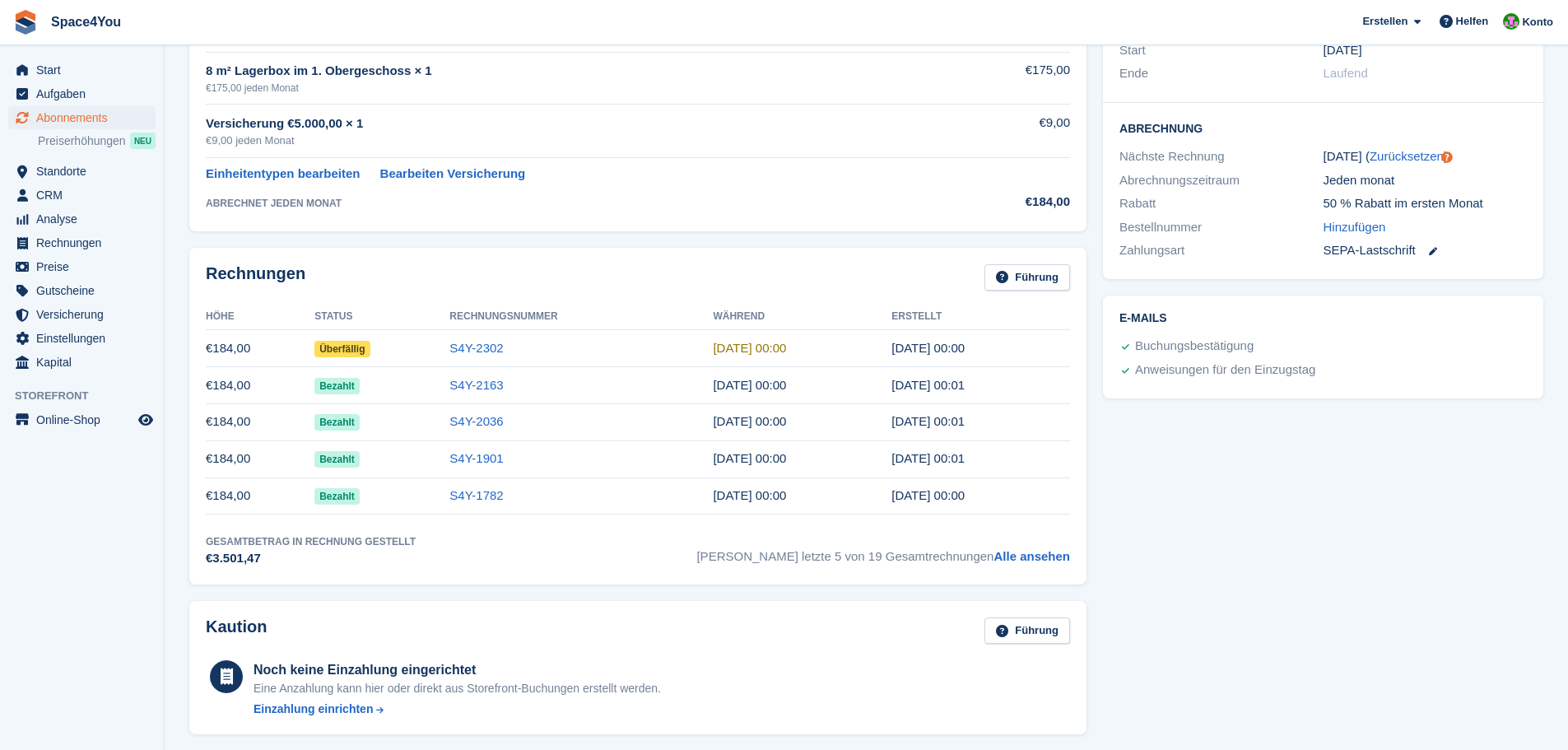
scroll to position [0, 0]
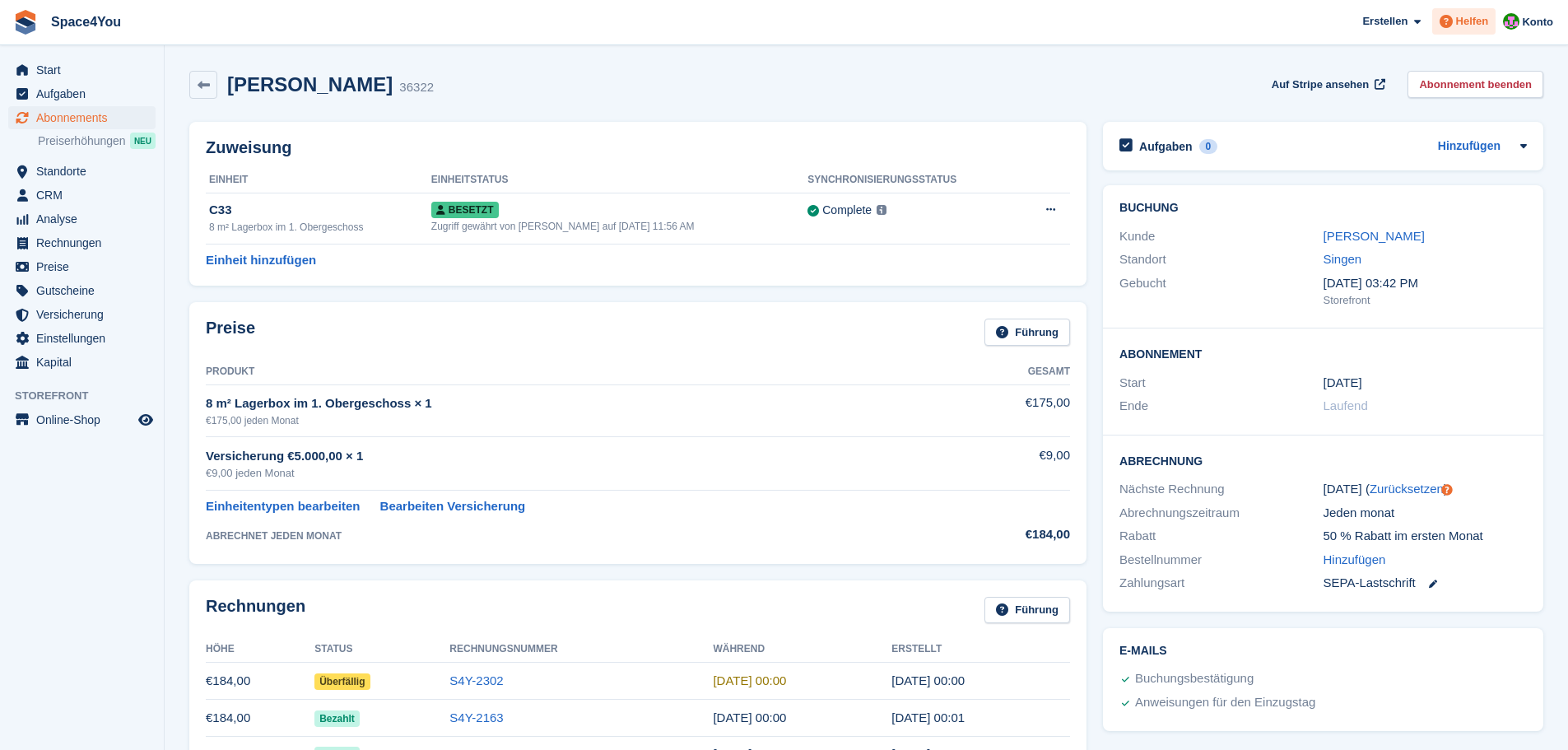
click at [1462, 26] on span "Helfen" at bounding box center [1472, 21] width 33 height 16
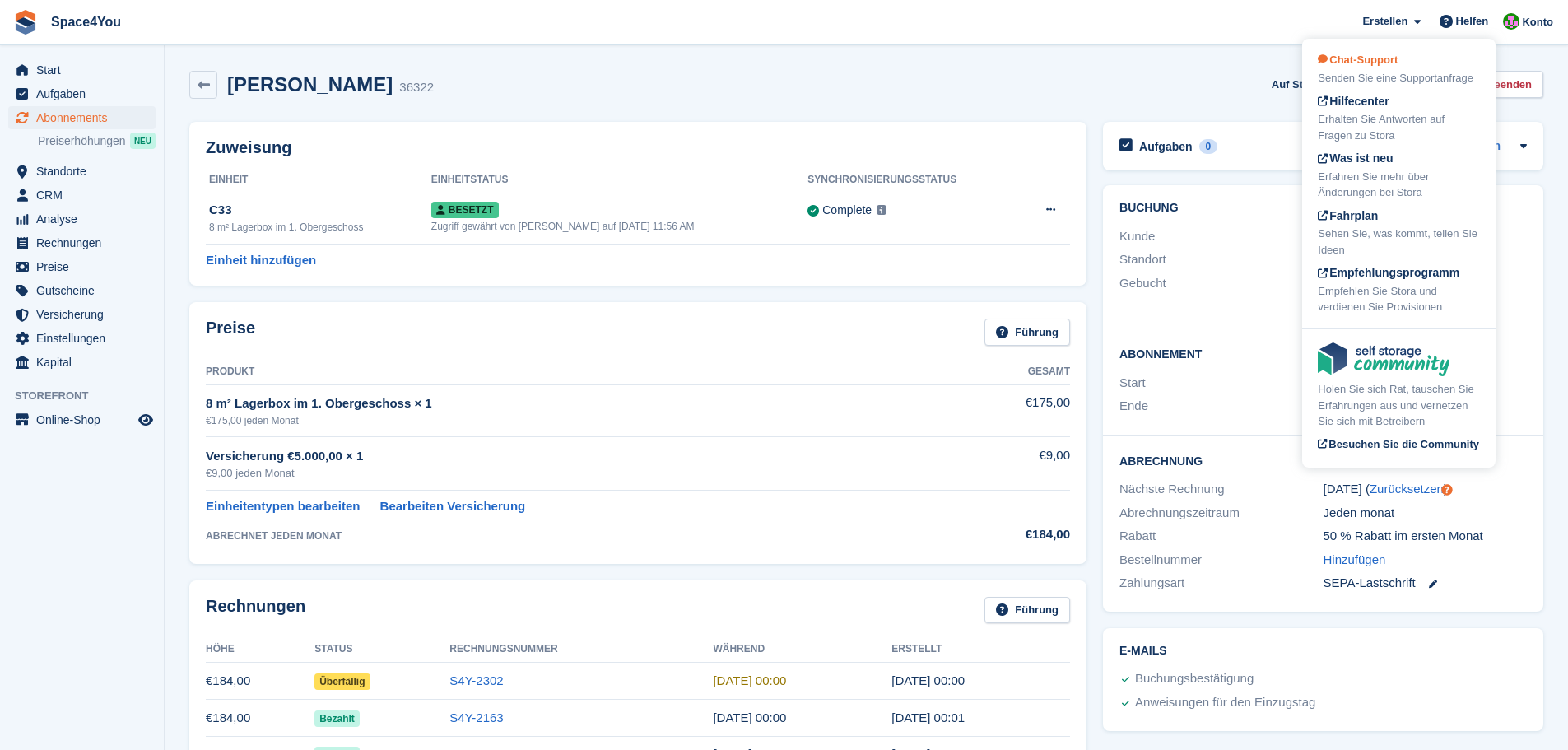
click at [1397, 59] on span "Chat-Support" at bounding box center [1358, 59] width 80 height 12
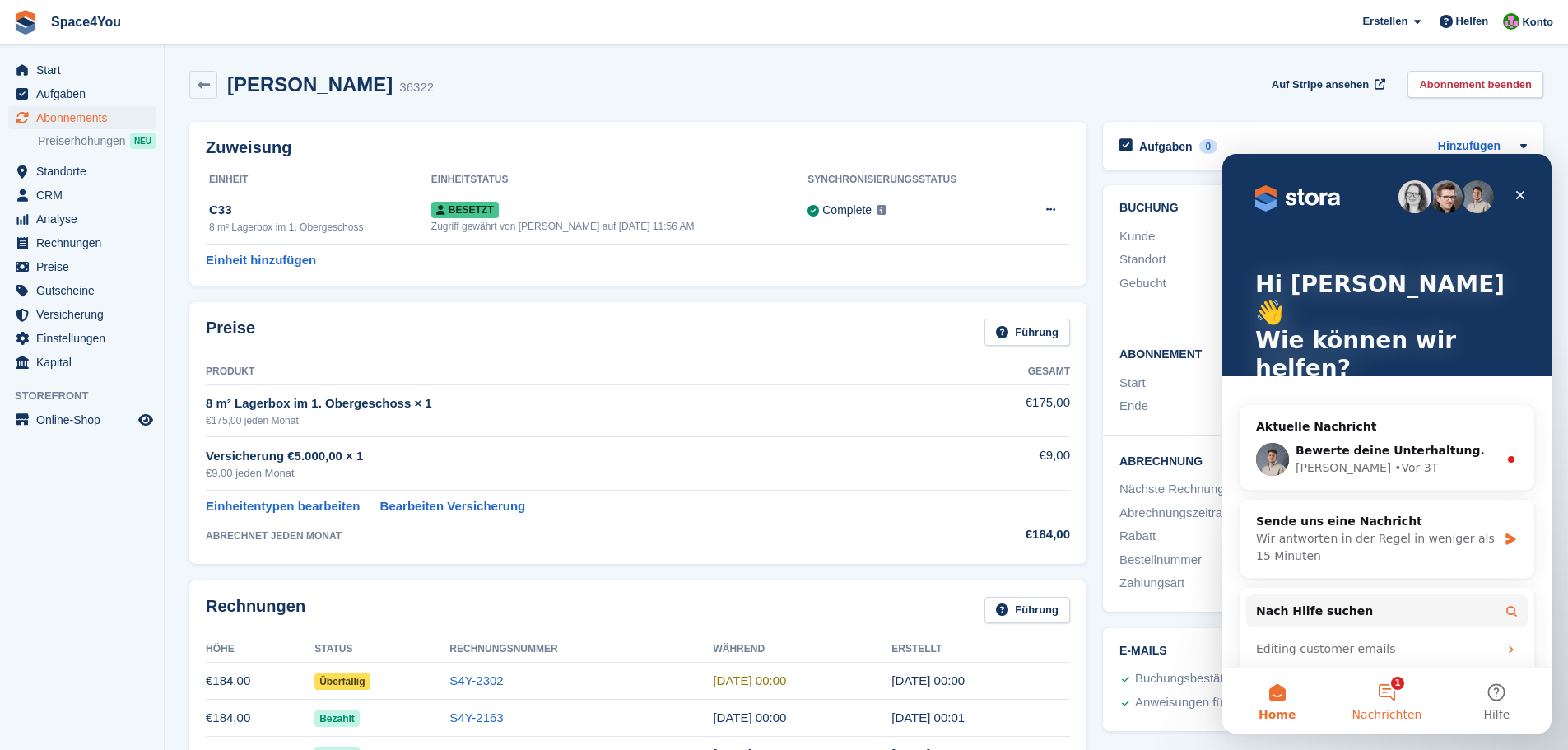
click at [1396, 695] on button "1 Nachrichten" at bounding box center [1386, 700] width 109 height 66
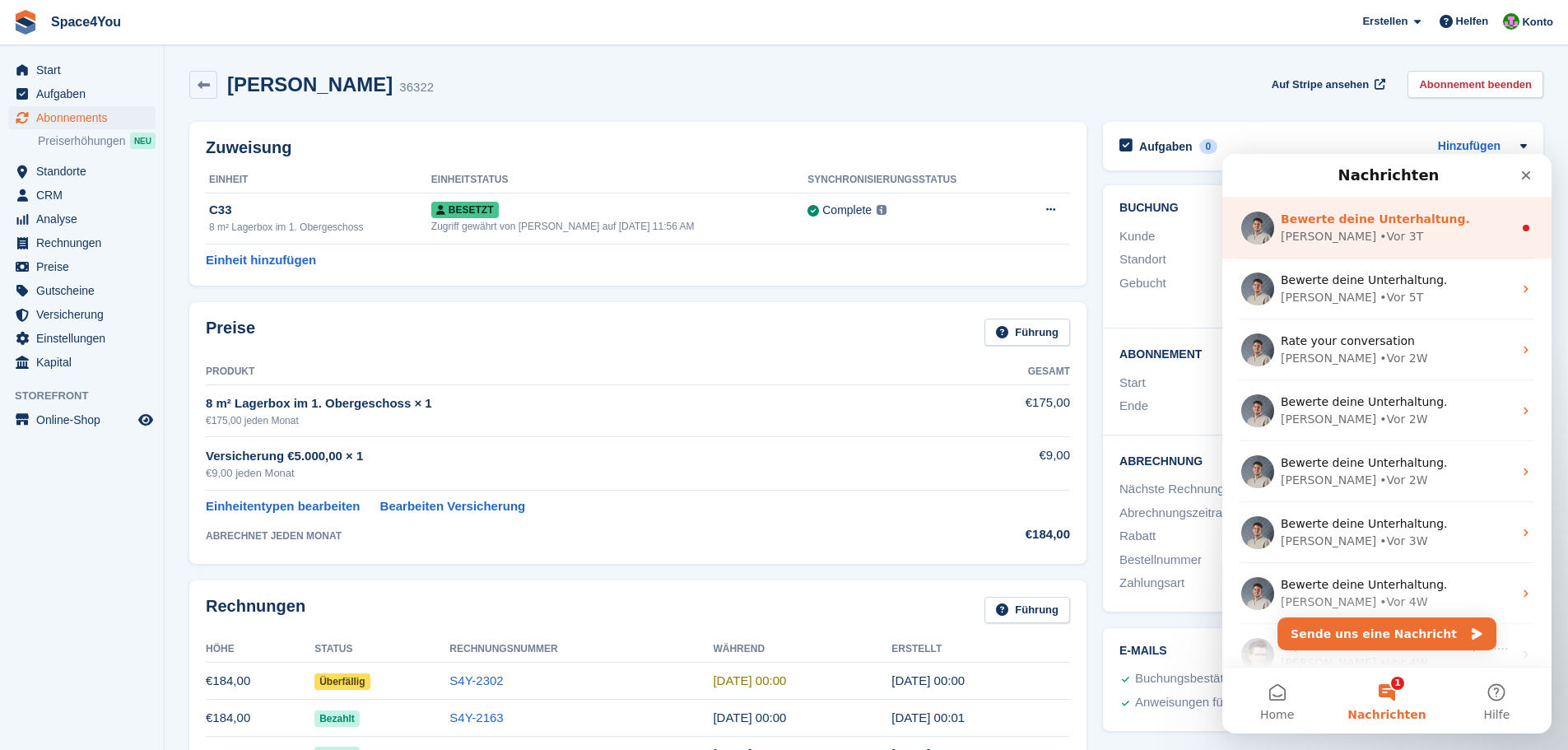
click at [1394, 241] on div "[PERSON_NAME] • Vor 3T" at bounding box center [1396, 236] width 232 height 17
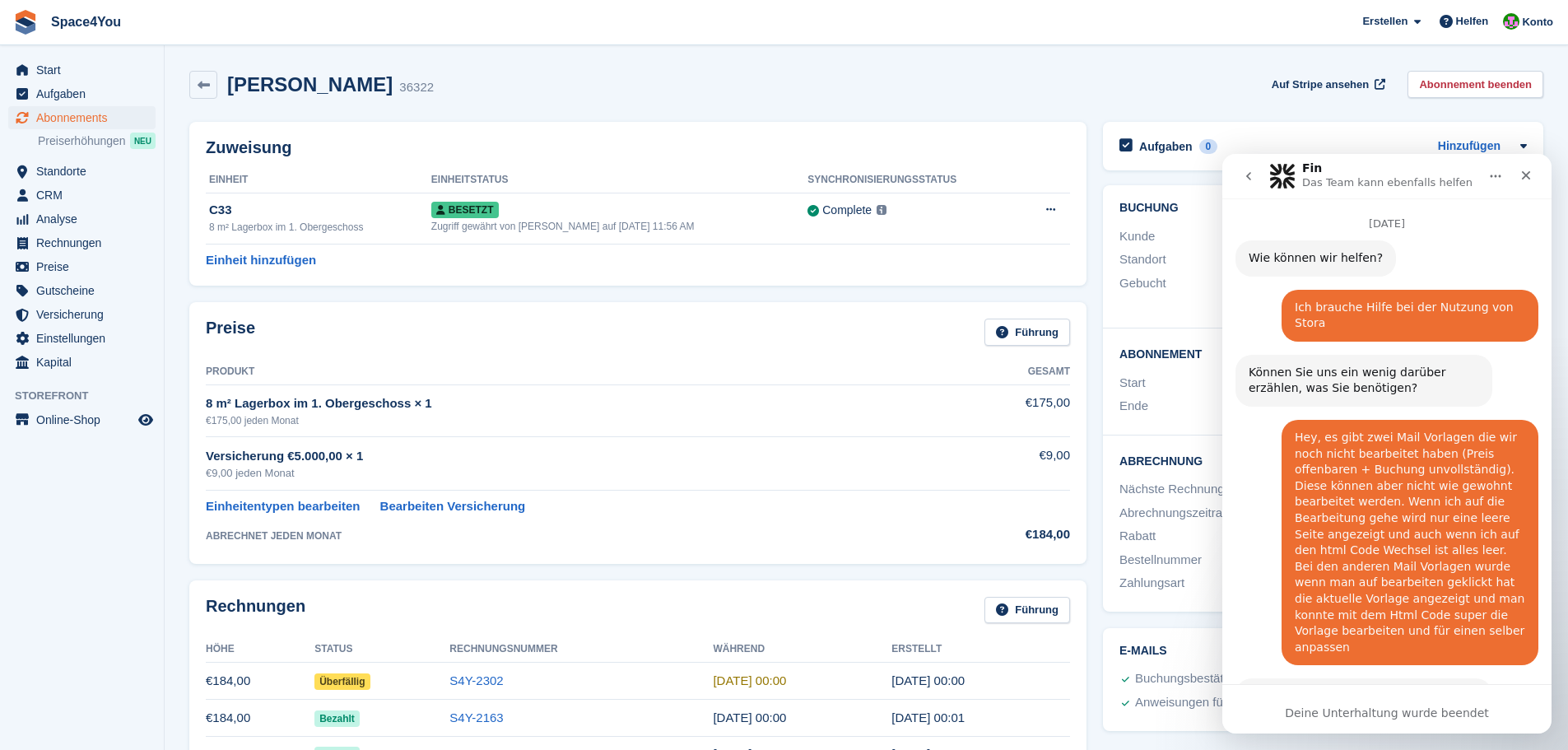
scroll to position [3, 0]
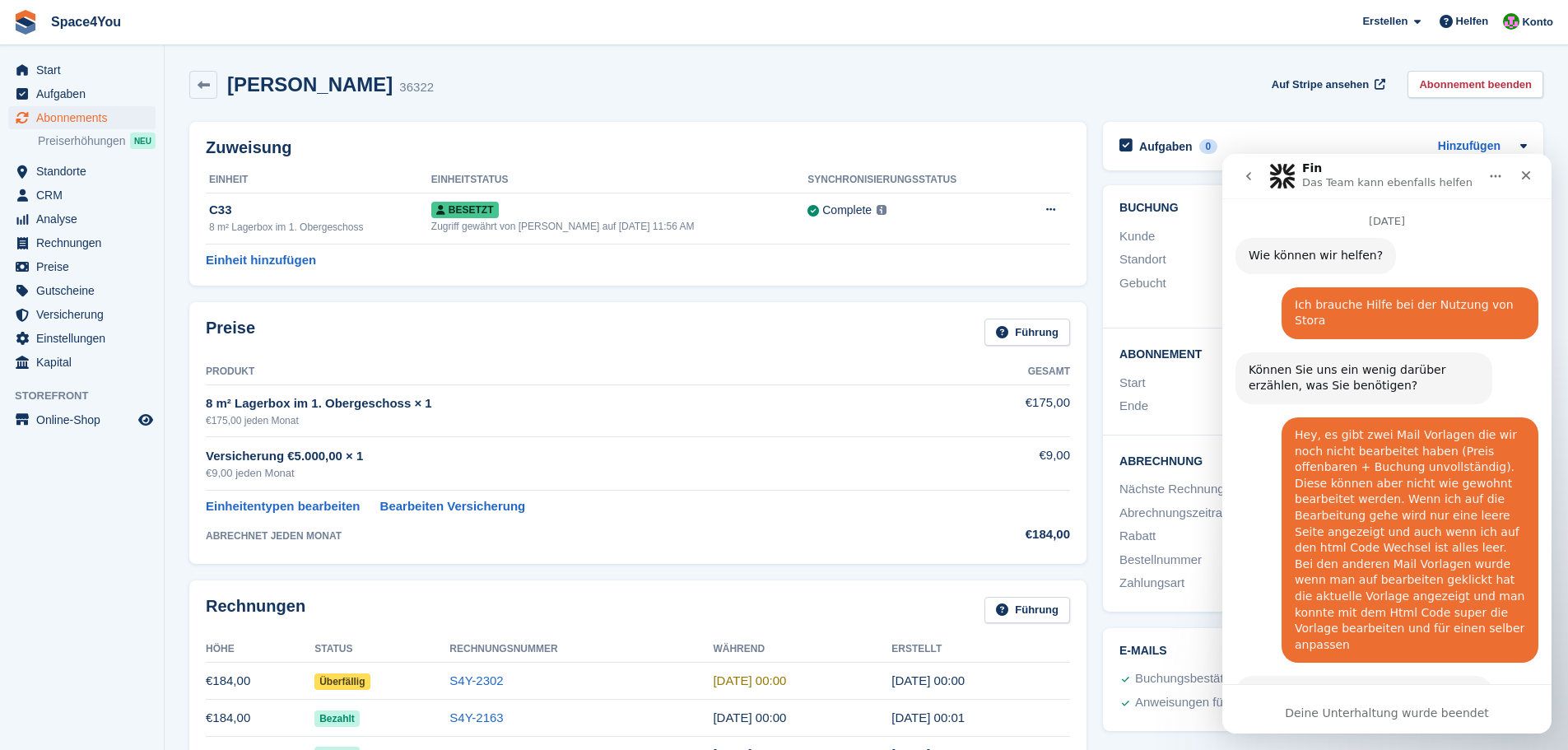
click at [1257, 172] on button "go back" at bounding box center [1248, 176] width 31 height 31
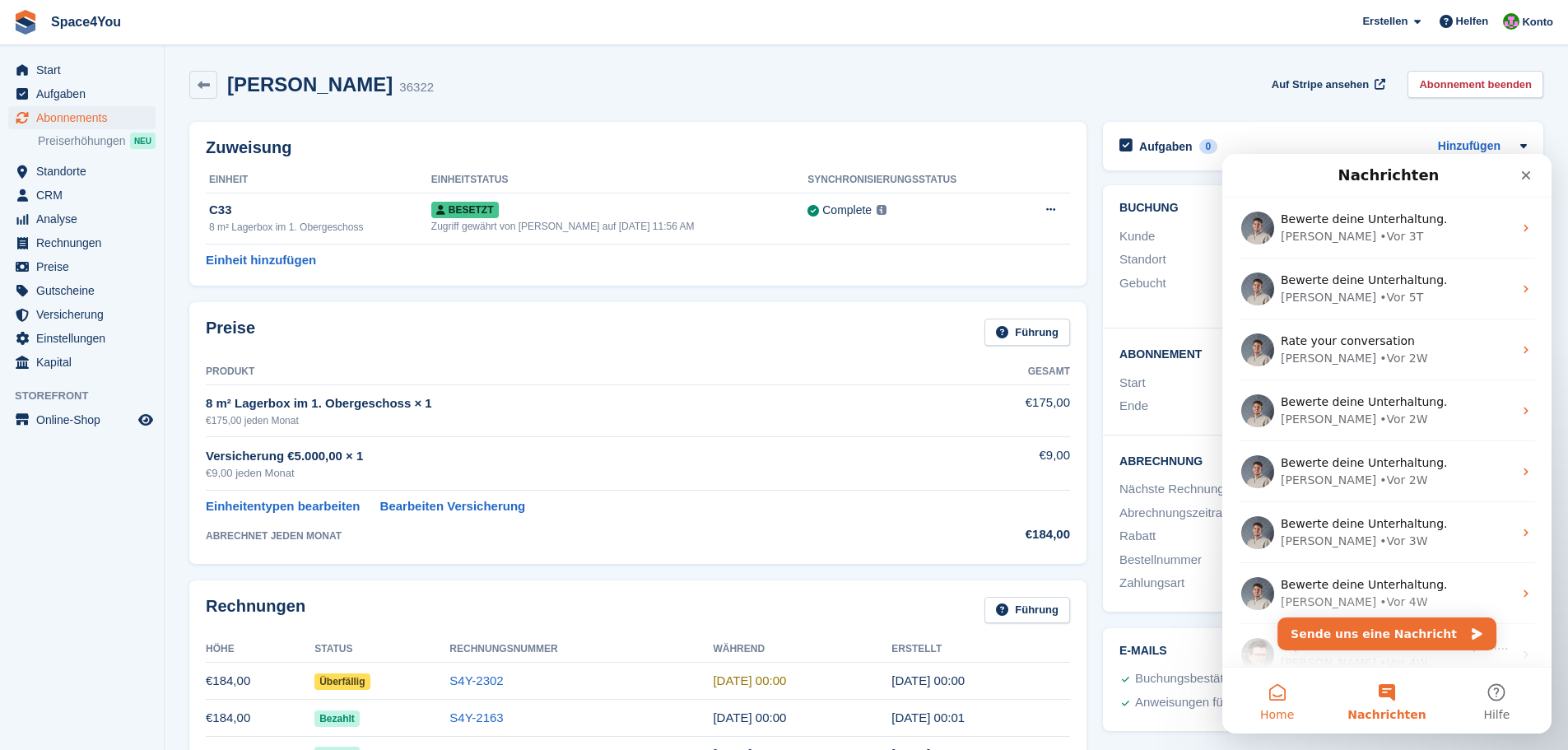
click at [1291, 697] on button "Home" at bounding box center [1277, 700] width 109 height 66
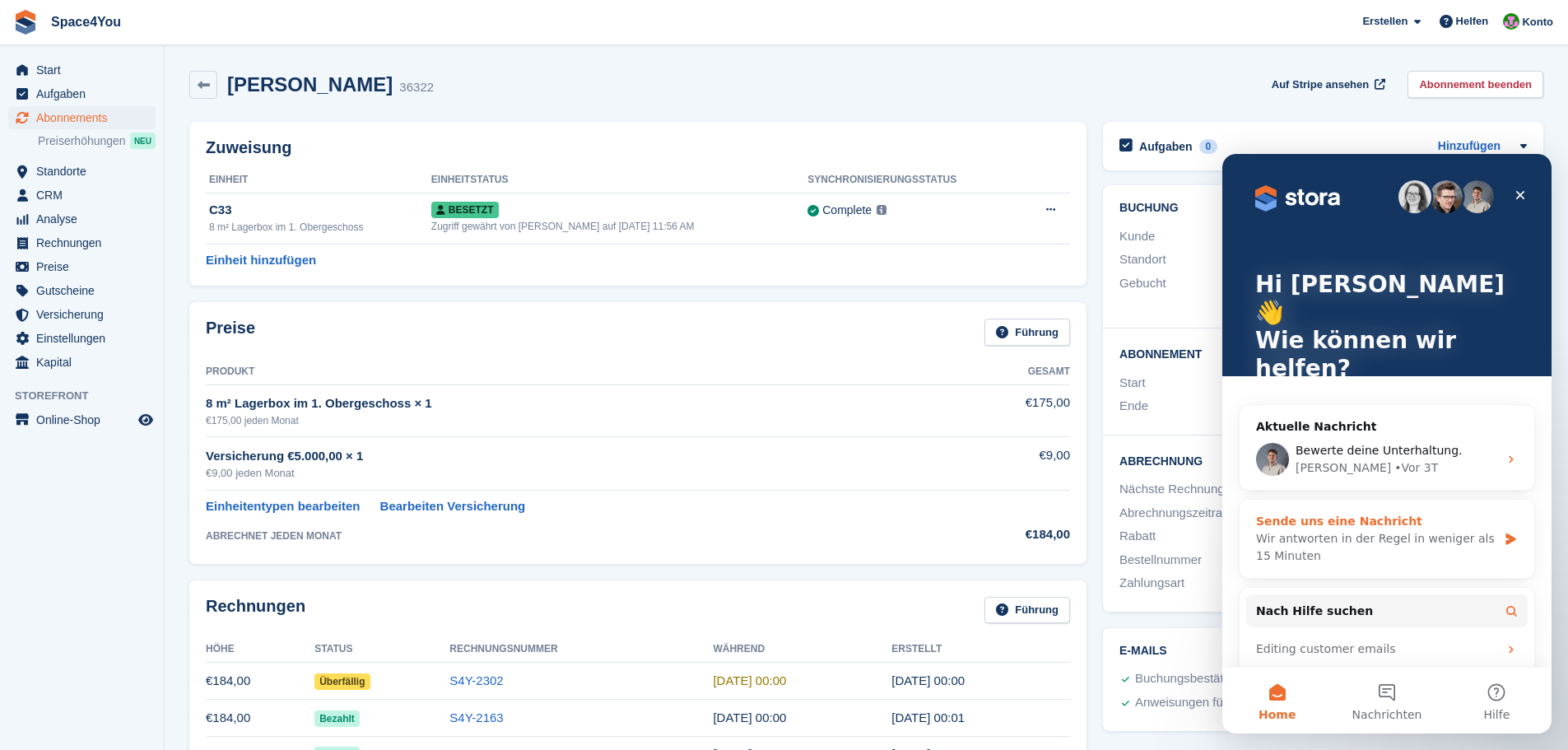
click at [1359, 530] on div "Wir antworten in der Regel in weniger als 15 Minuten" at bounding box center [1377, 547] width 241 height 34
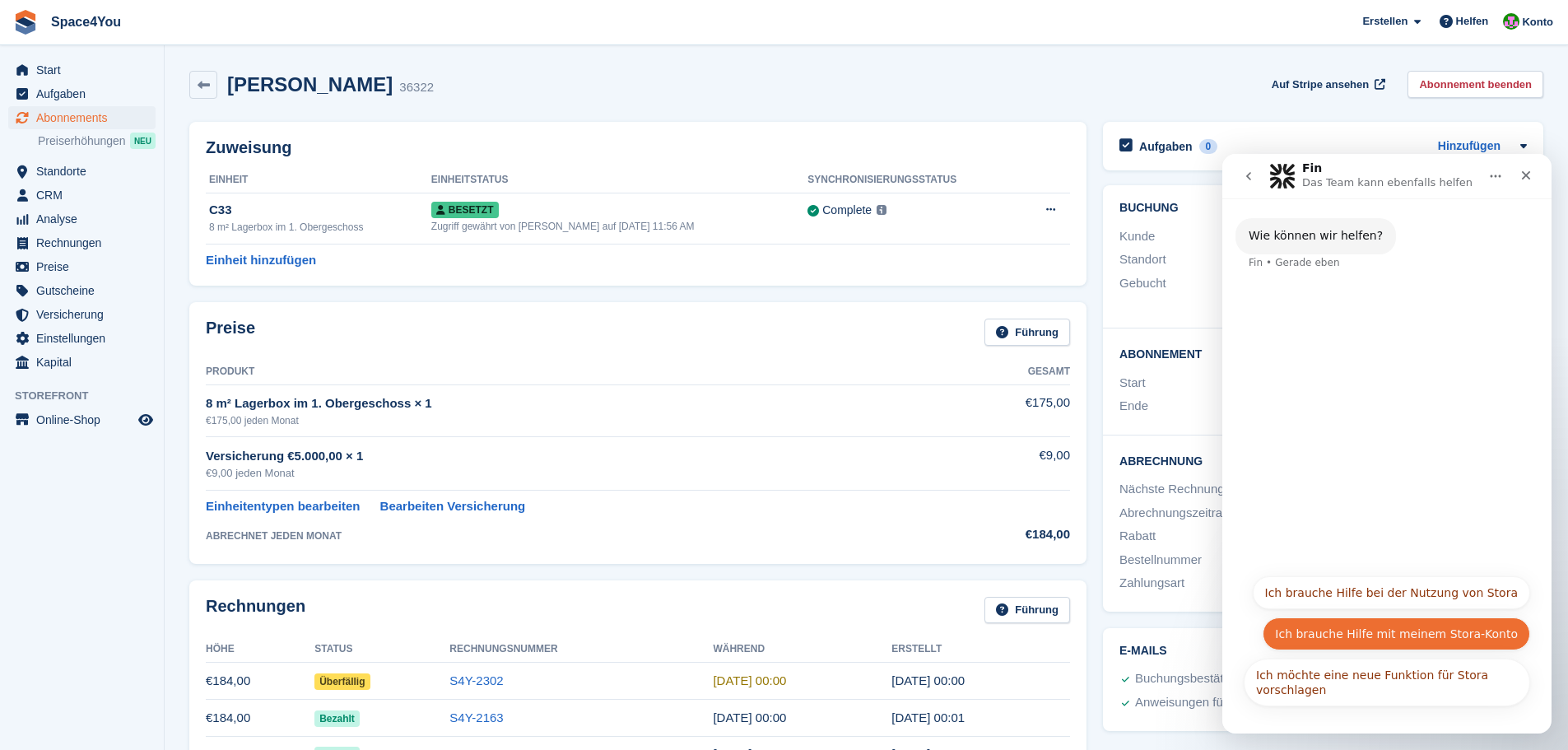
click at [1384, 628] on button "Ich brauche Hilfe mit meinem Stora-Konto" at bounding box center [1396, 634] width 267 height 33
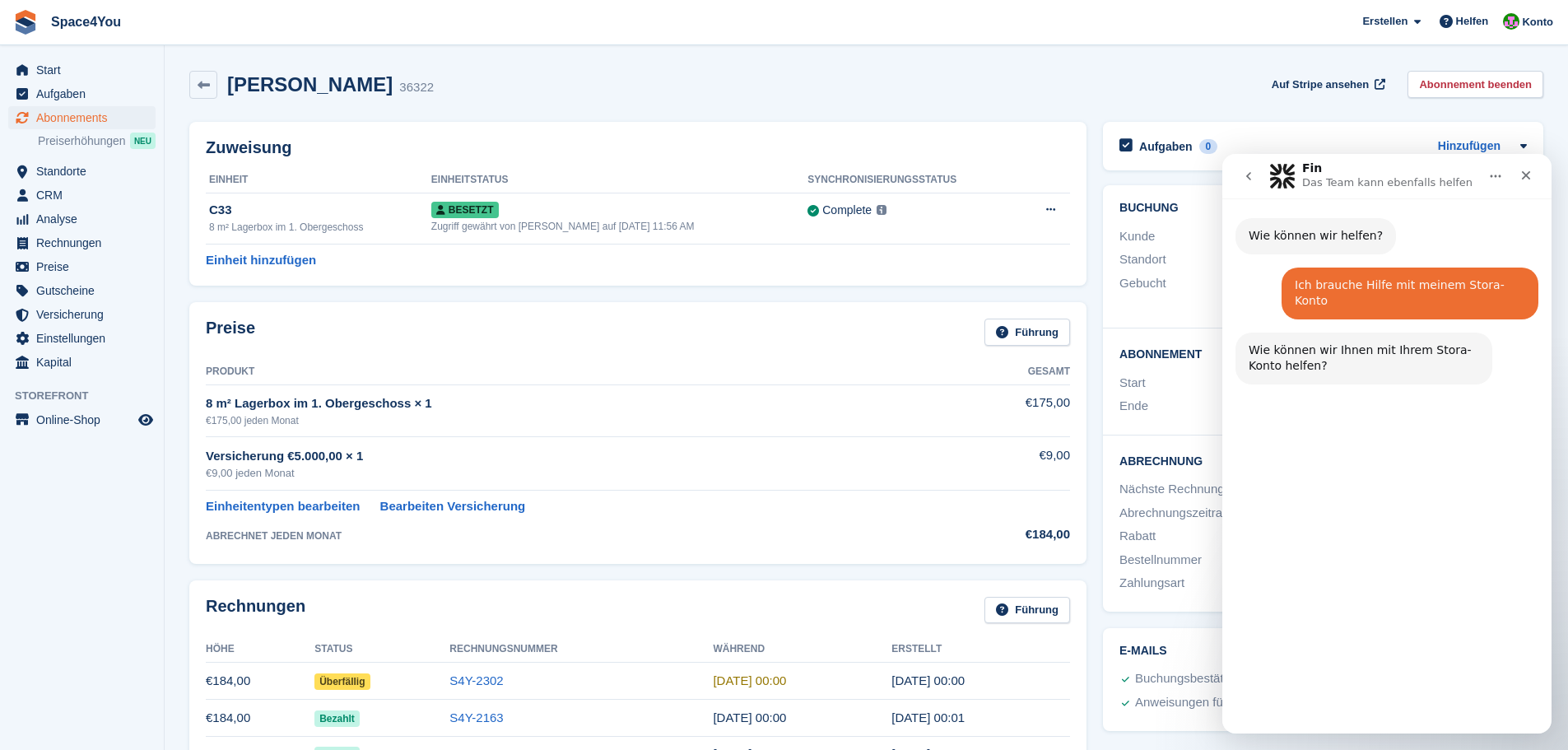
click at [1454, 694] on button "Weitere Kontohilfe" at bounding box center [1465, 690] width 130 height 33
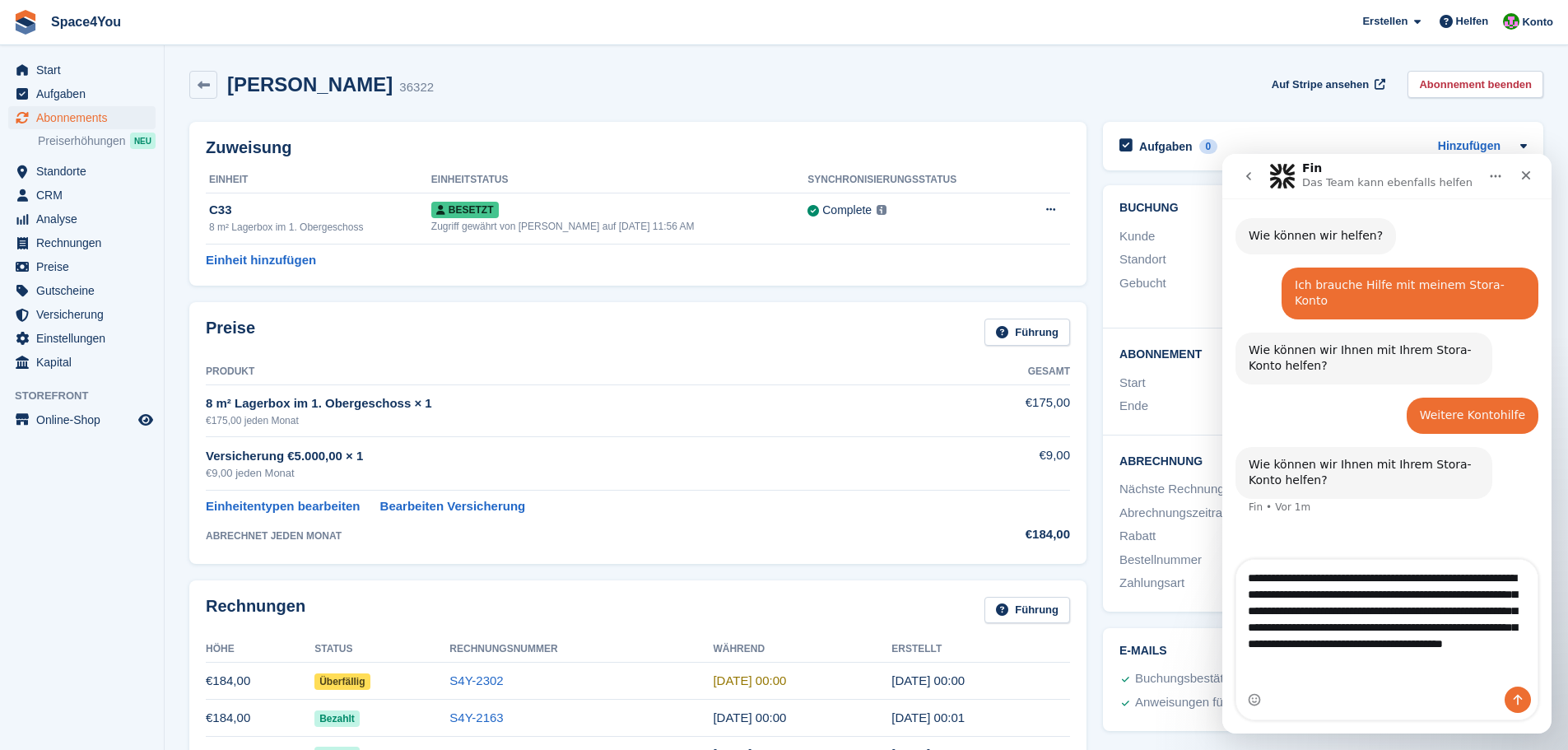
click at [1286, 665] on textarea "**********" at bounding box center [1386, 622] width 301 height 127
type textarea "**********"
click at [1517, 697] on icon "Sende eine Nachricht…" at bounding box center [1517, 699] width 13 height 13
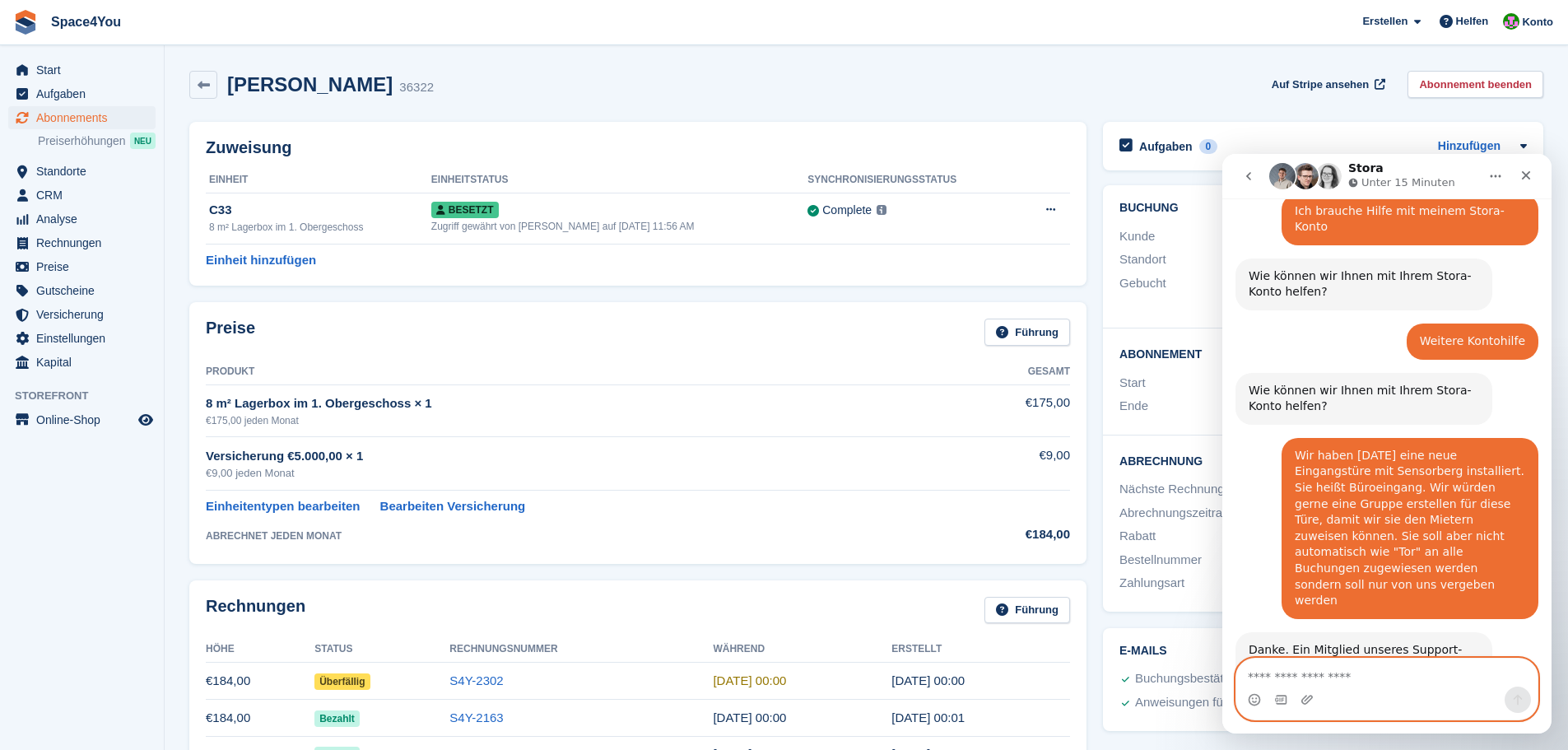
scroll to position [148, 0]
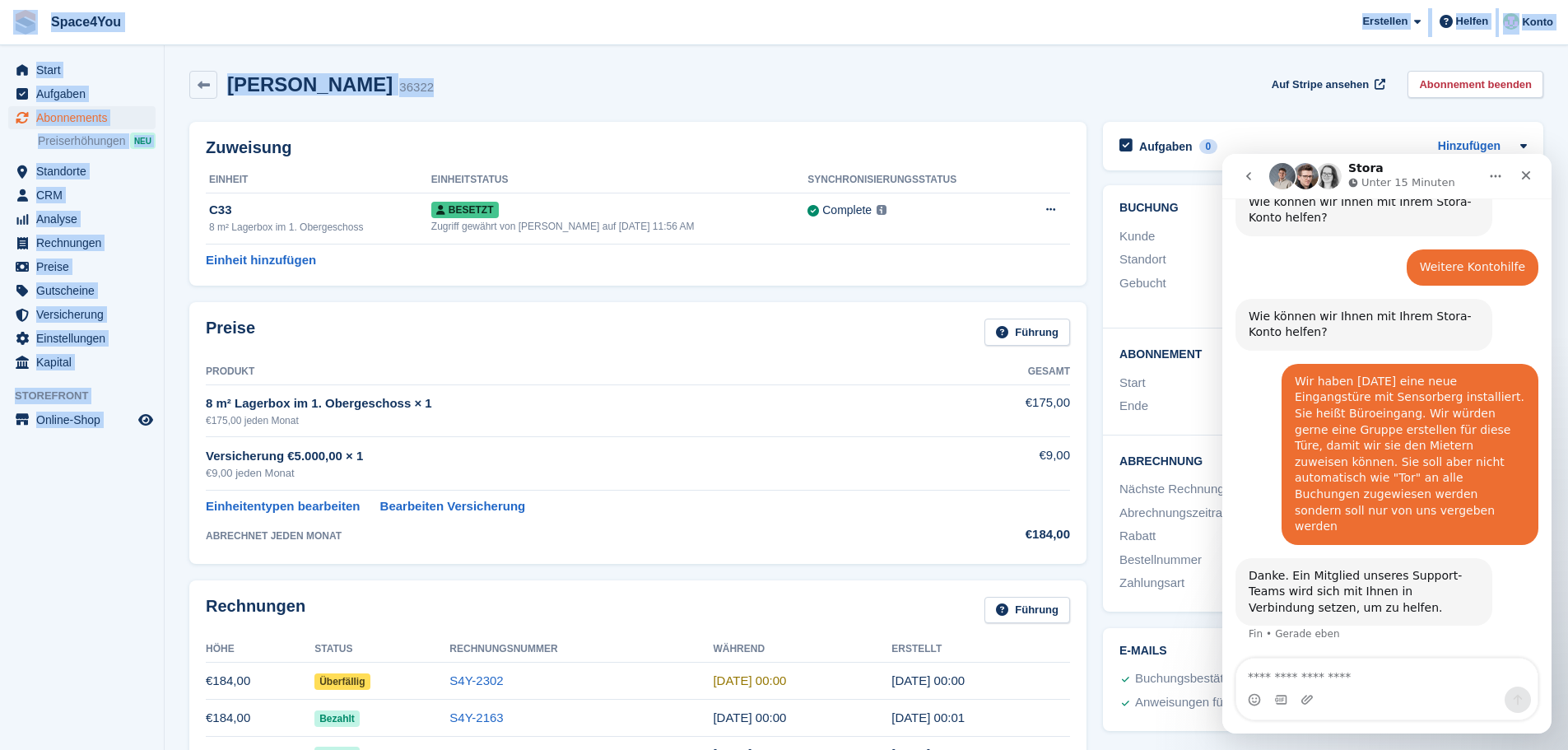
drag, startPoint x: 521, startPoint y: 91, endPoint x: 6, endPoint y: 18, distance: 520.1
click at [243, 37] on span "Space4You [GEOGRAPHIC_DATA] Abonnement Rechnung Kontakt Deal [GEOGRAPHIC_DATA] …" at bounding box center [784, 22] width 1568 height 45
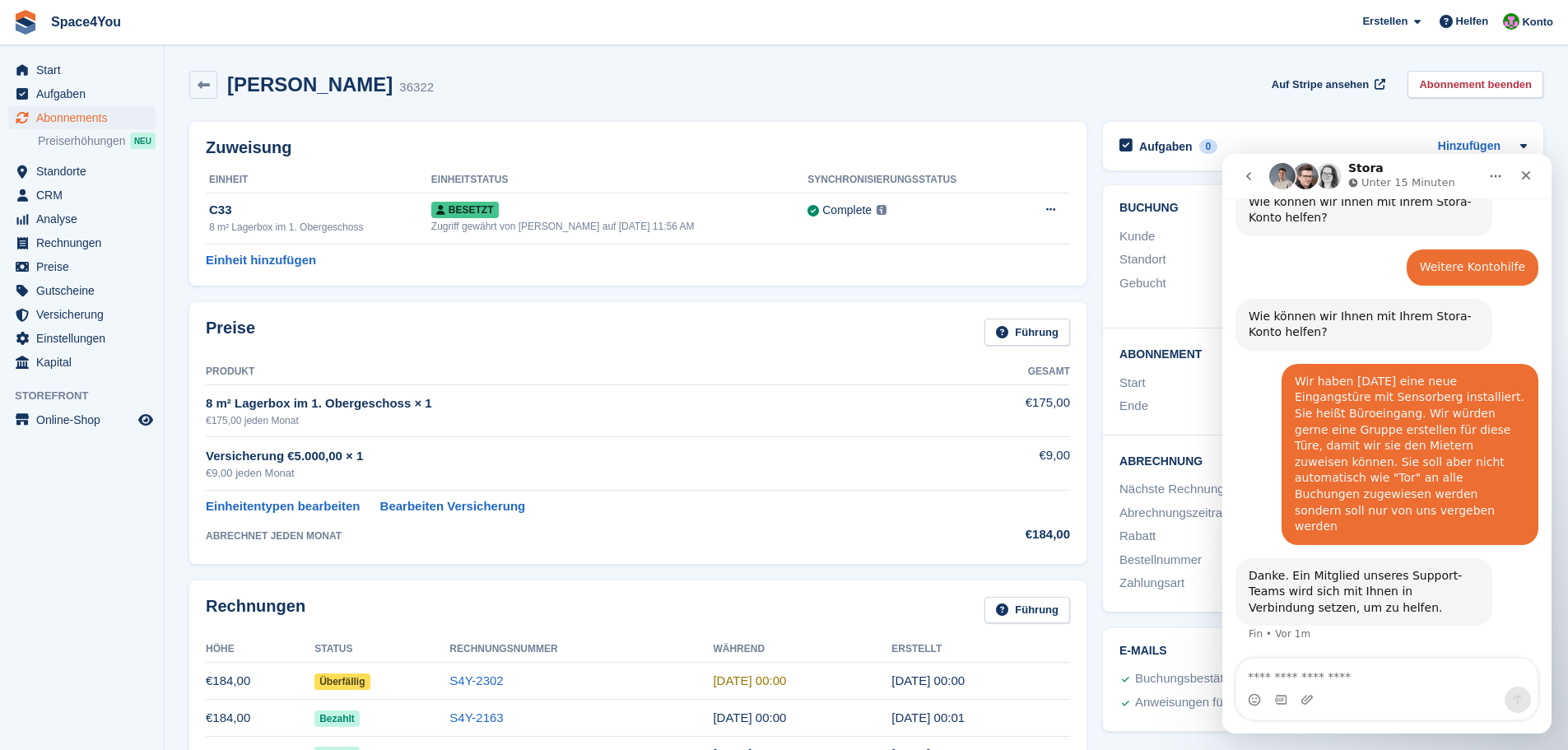
click at [399, 80] on div "36322" at bounding box center [416, 88] width 34 height 19
drag, startPoint x: 1546, startPoint y: 501, endPoint x: 2796, endPoint y: 684, distance: 1263.3
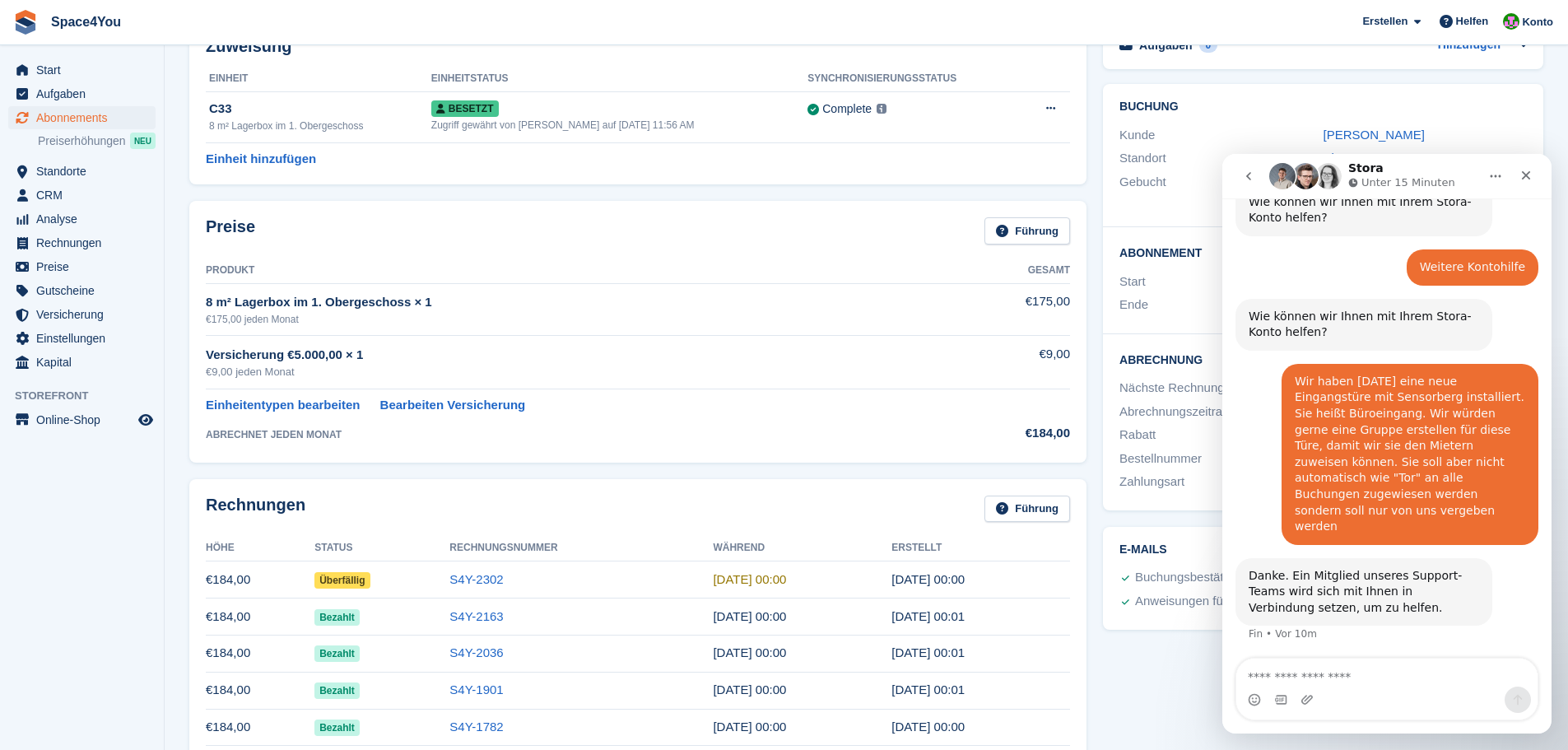
scroll to position [0, 0]
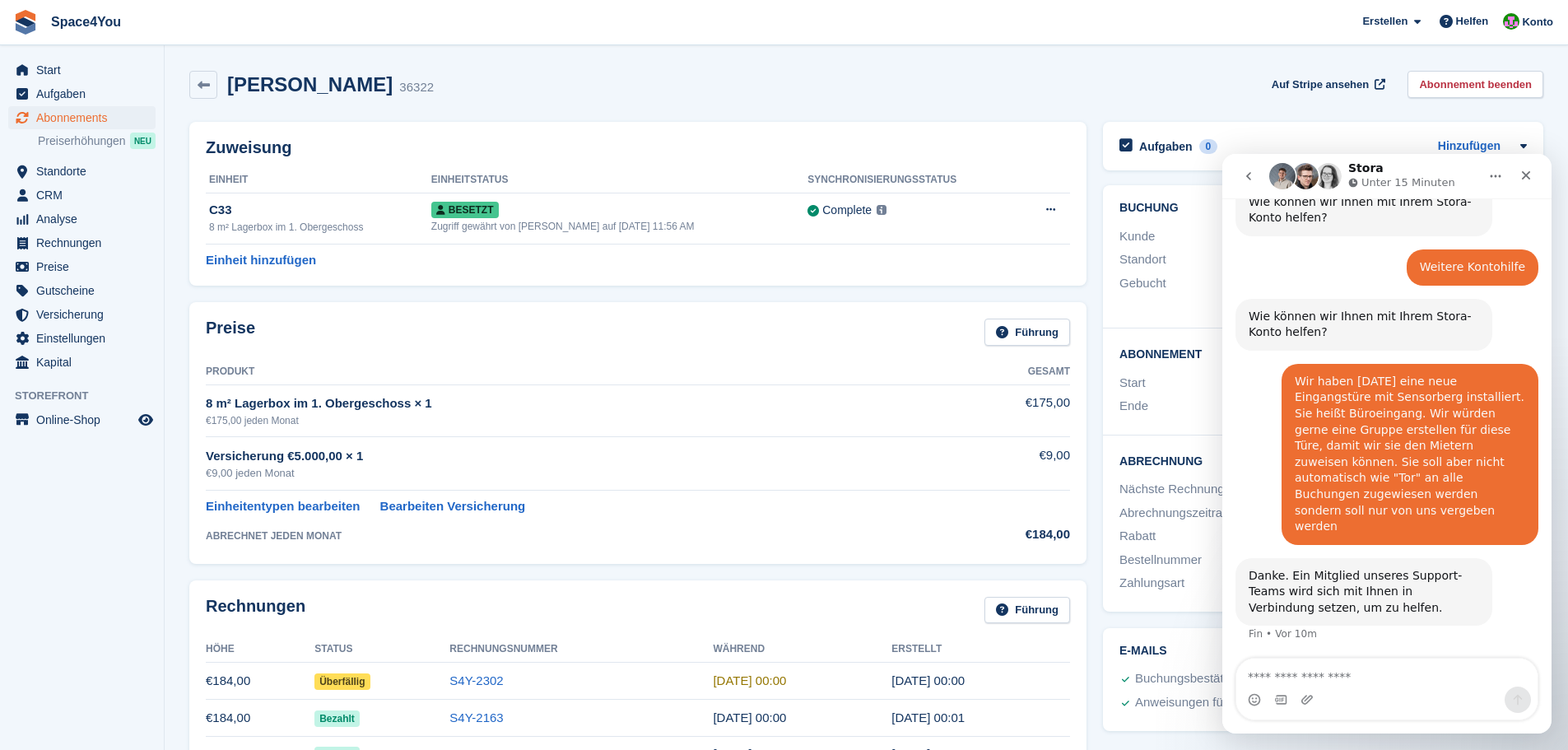
click at [524, 87] on div "[PERSON_NAME] 36322 Auf Stripe ansehen Abonnement beenden" at bounding box center [866, 84] width 1354 height 28
click at [445, 78] on div "[PERSON_NAME] 36322 Auf Stripe ansehen Abonnement beenden" at bounding box center [866, 84] width 1354 height 28
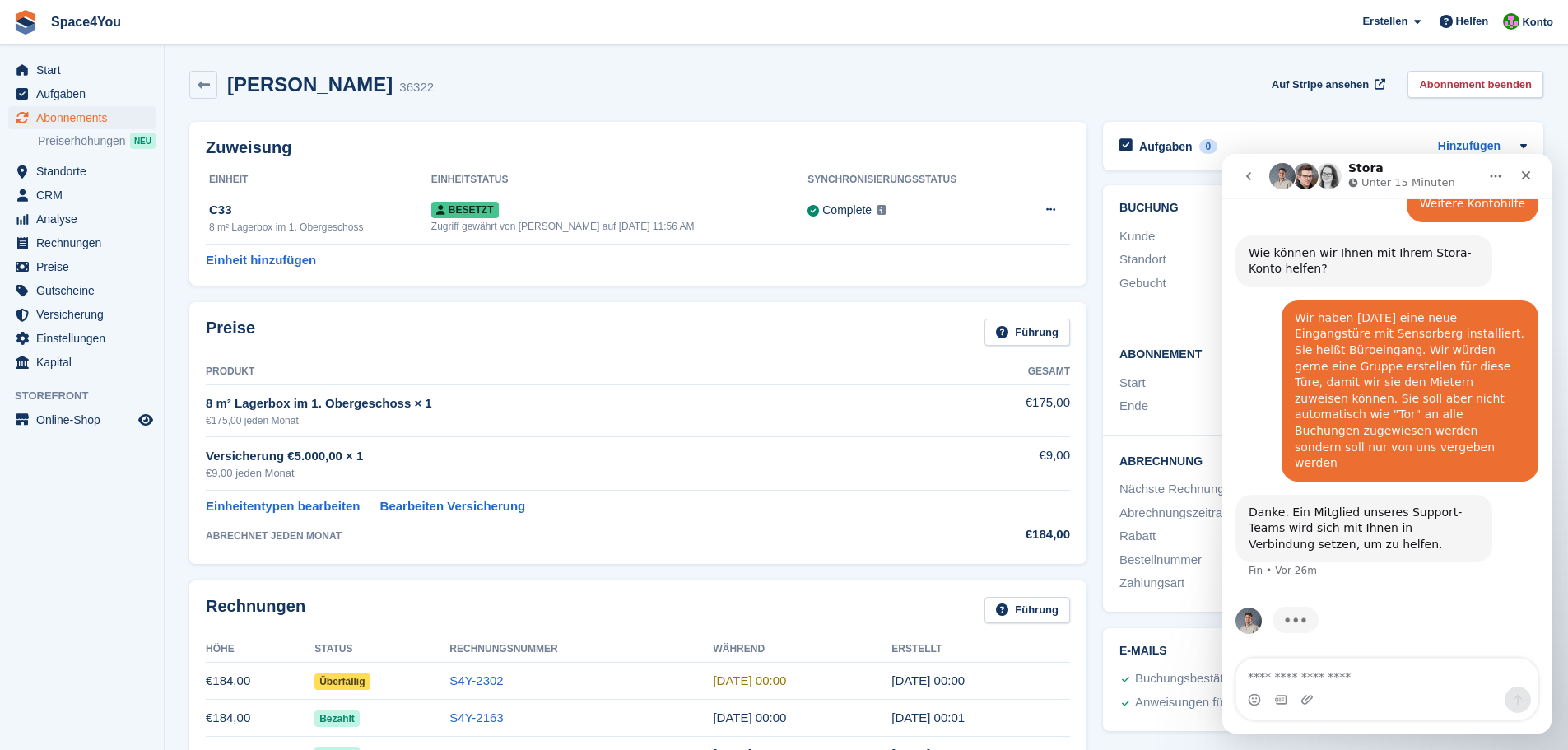
click at [1255, 188] on button "go back" at bounding box center [1248, 176] width 31 height 31
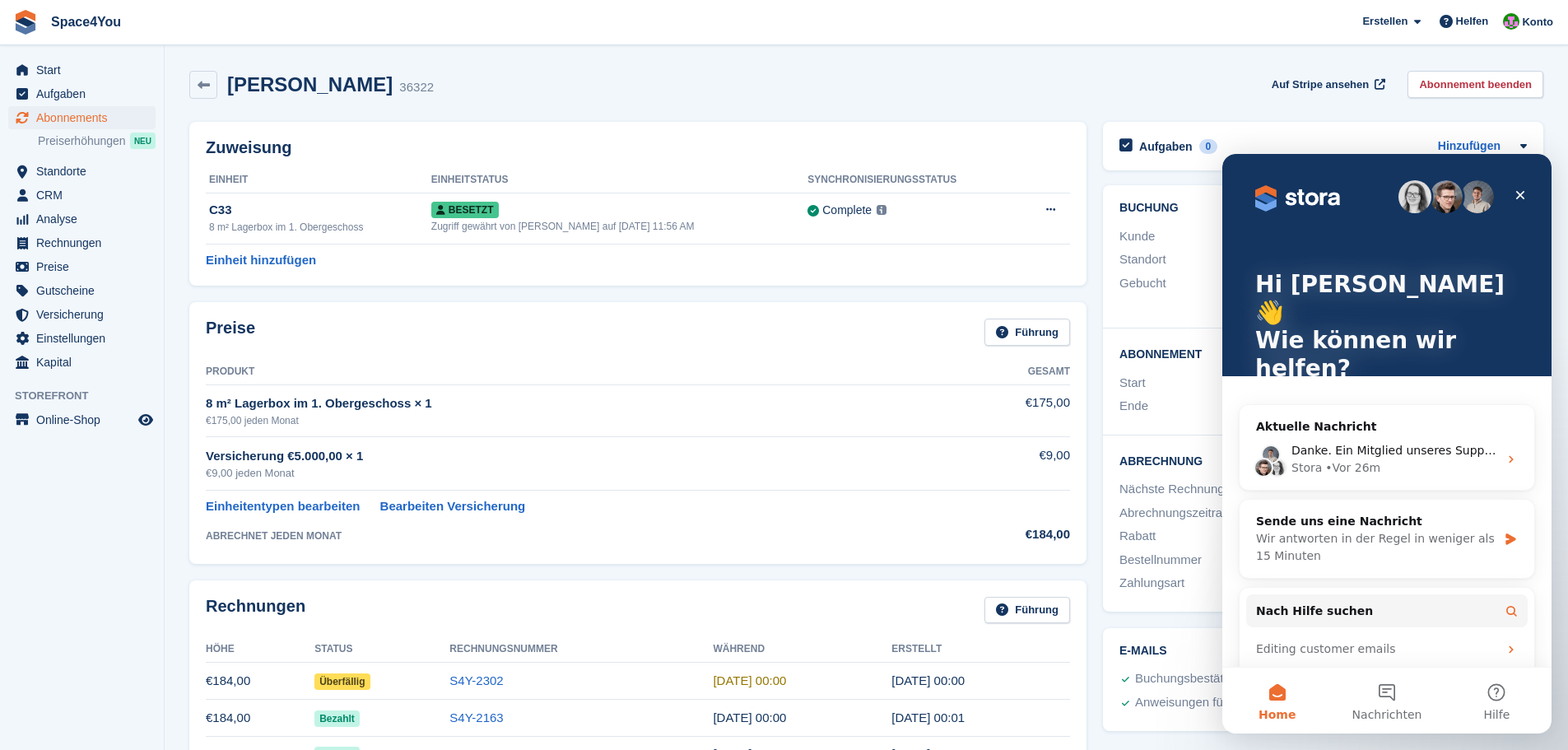
scroll to position [0, 0]
click at [1406, 690] on button "1 Nachrichten" at bounding box center [1386, 700] width 109 height 66
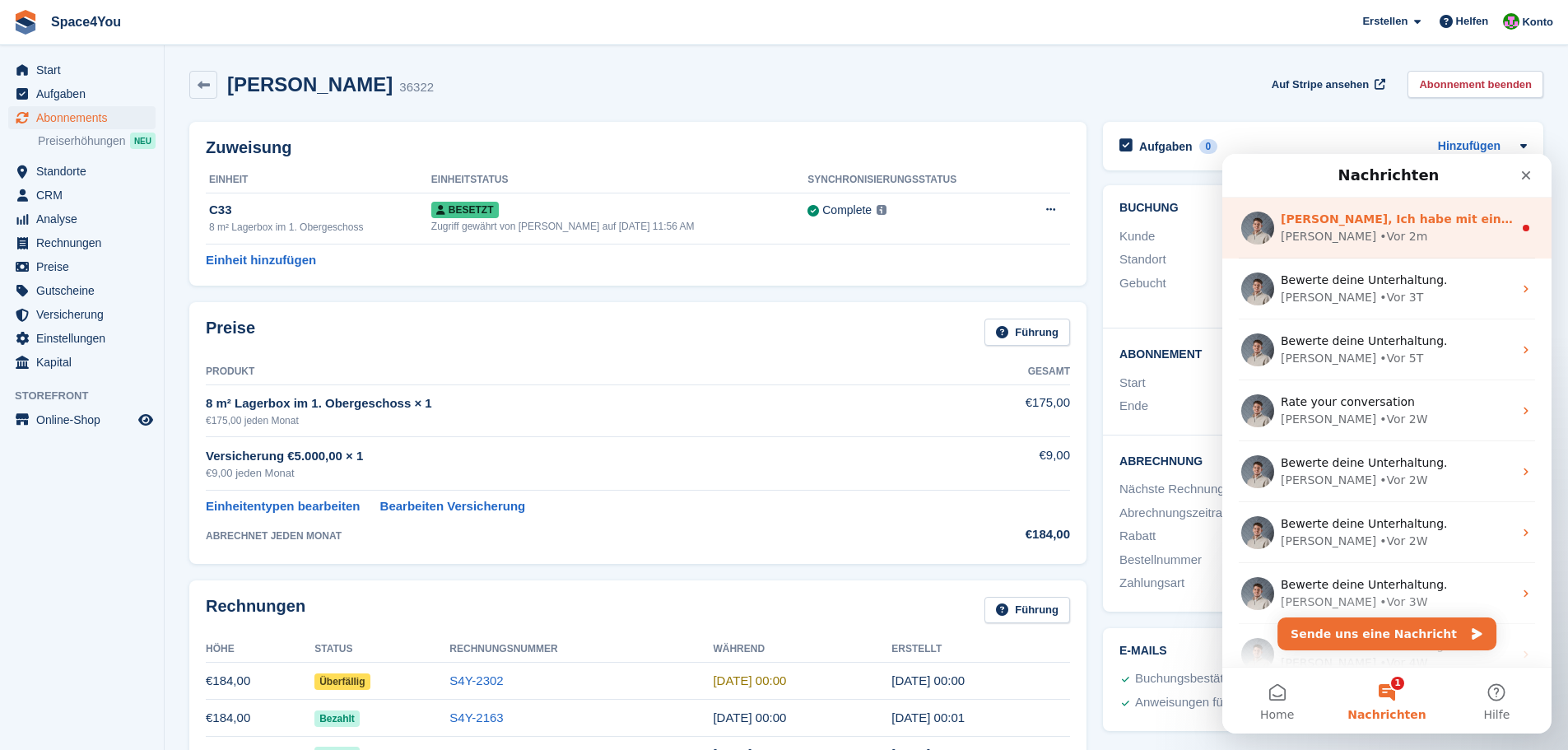
click at [1392, 240] on div "[PERSON_NAME] • Vor 2m" at bounding box center [1396, 236] width 232 height 17
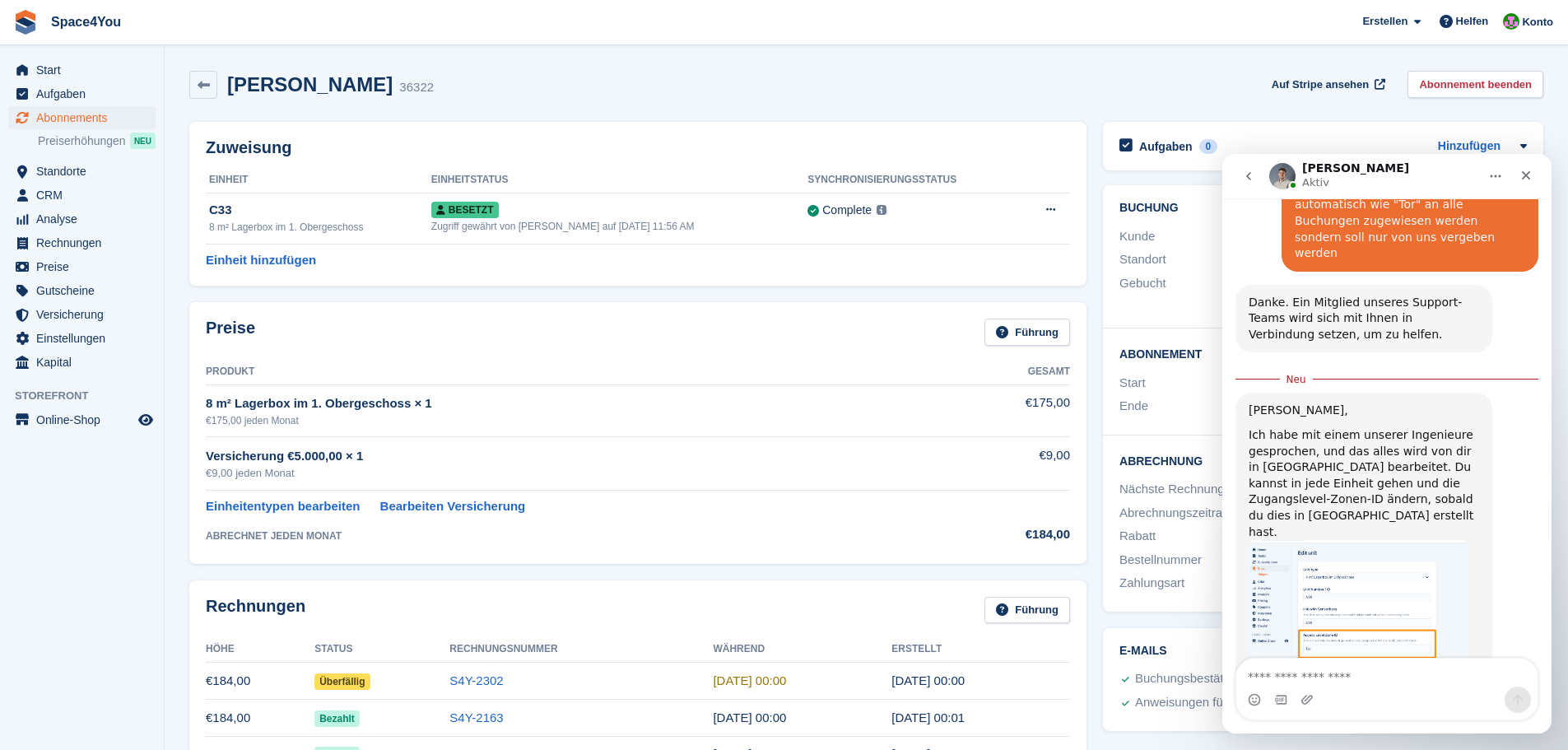
scroll to position [422, 0]
click at [1400, 550] on img "Bradley sagt…" at bounding box center [1359, 607] width 221 height 140
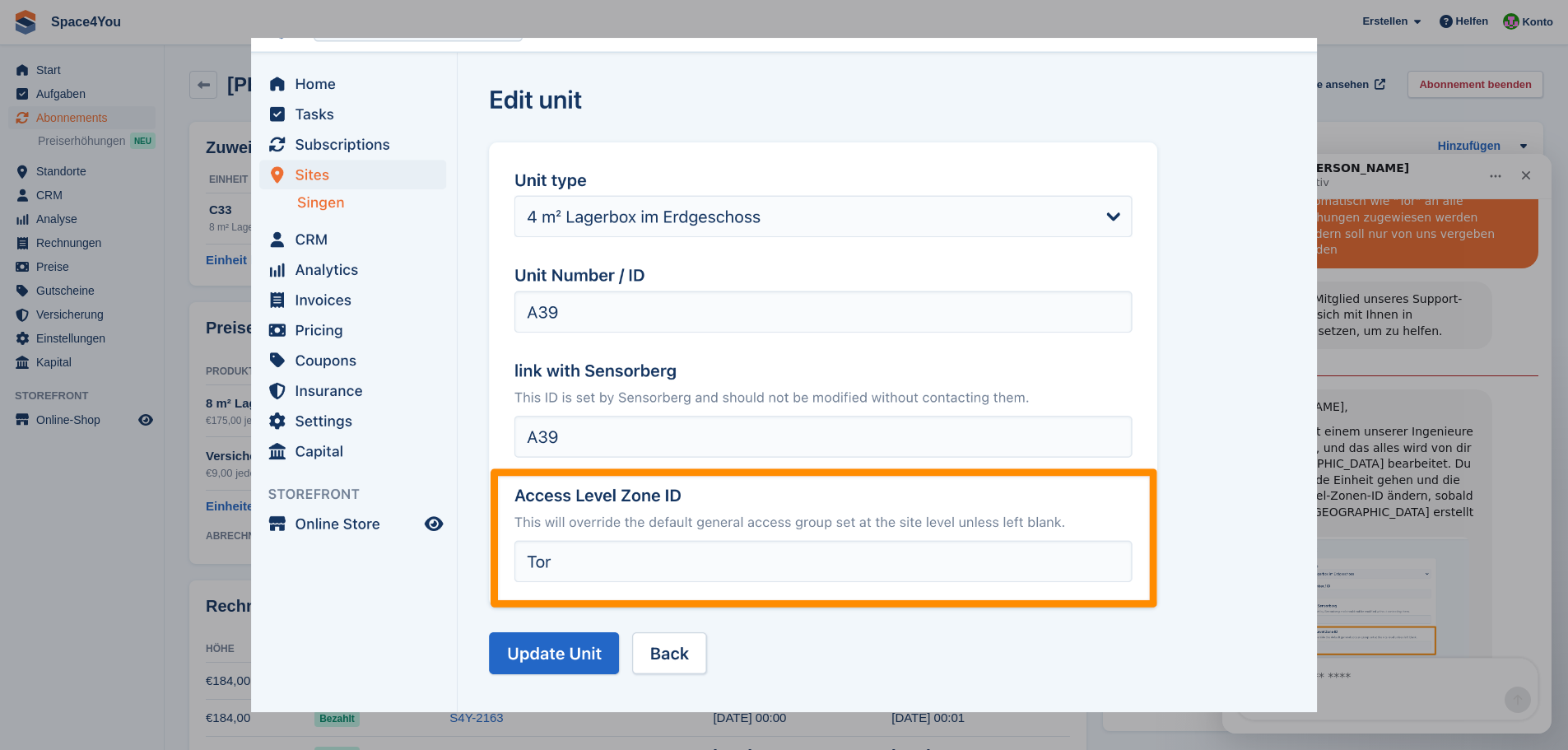
scroll to position [0, 0]
click at [1400, 550] on div "Intercom Messenger" at bounding box center [784, 375] width 1568 height 750
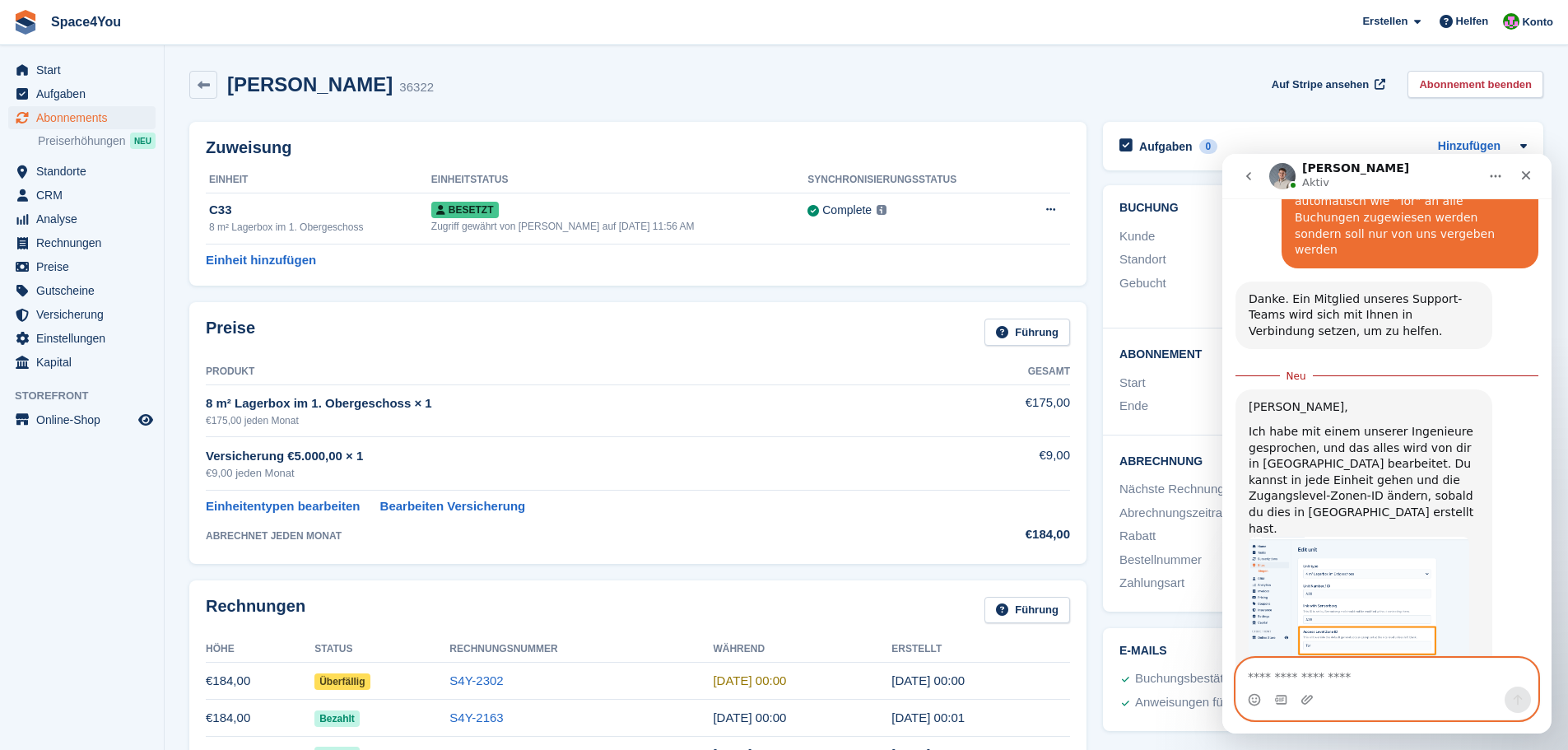
click at [1388, 676] on textarea "Nachricht senden..." at bounding box center [1386, 672] width 301 height 28
type textarea "**********"
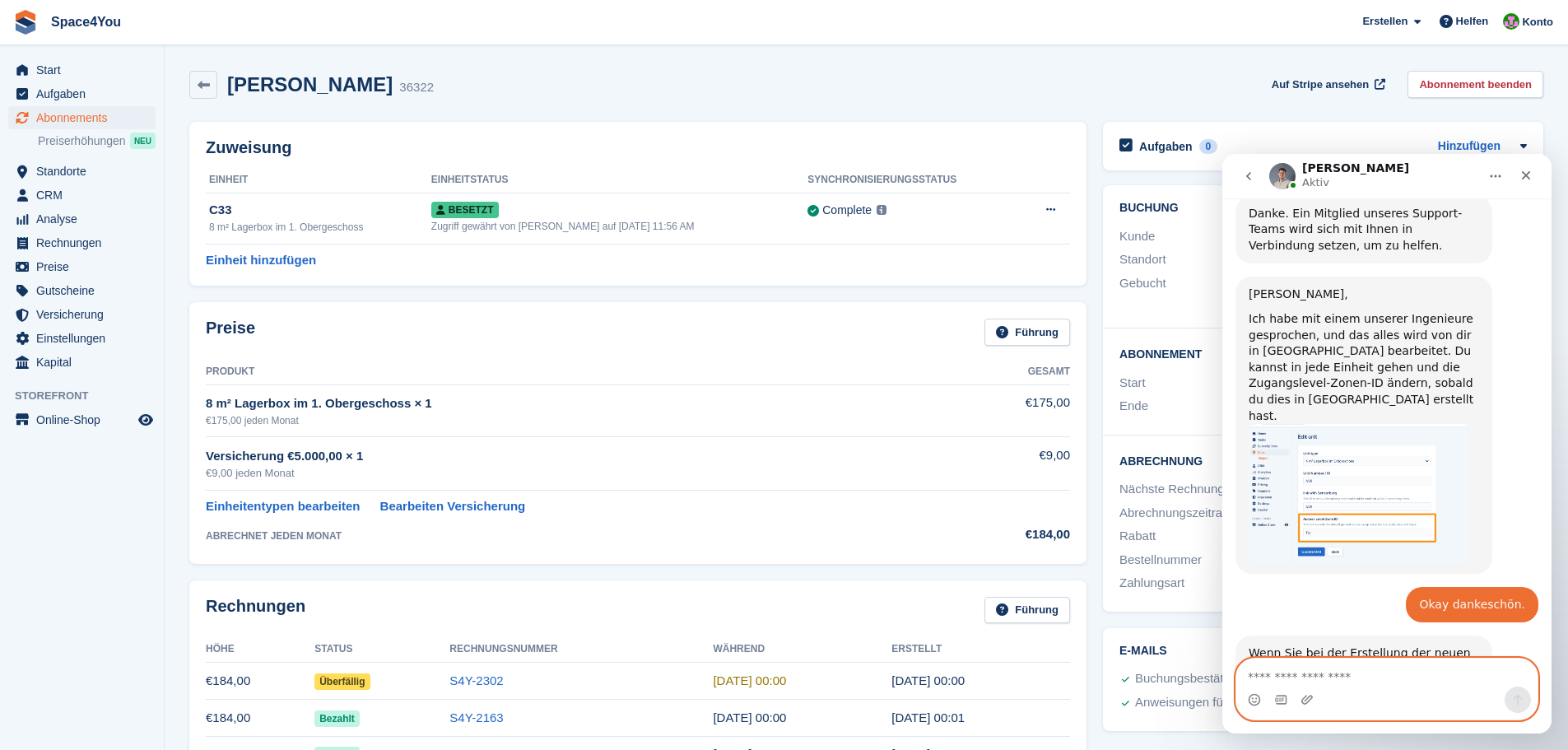
scroll to position [566, 0]
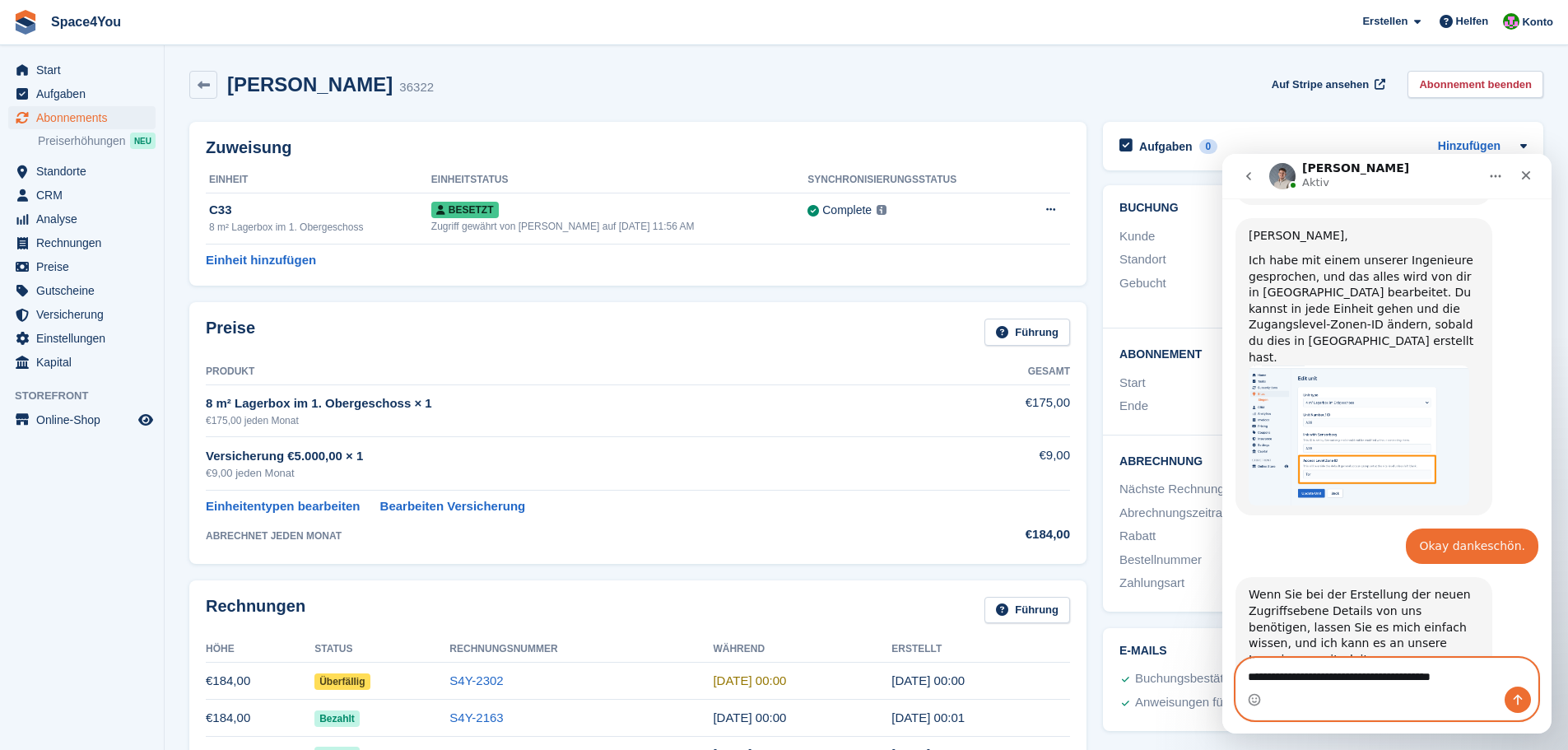
type textarea "**********"
